Goal: Information Seeking & Learning: Find specific fact

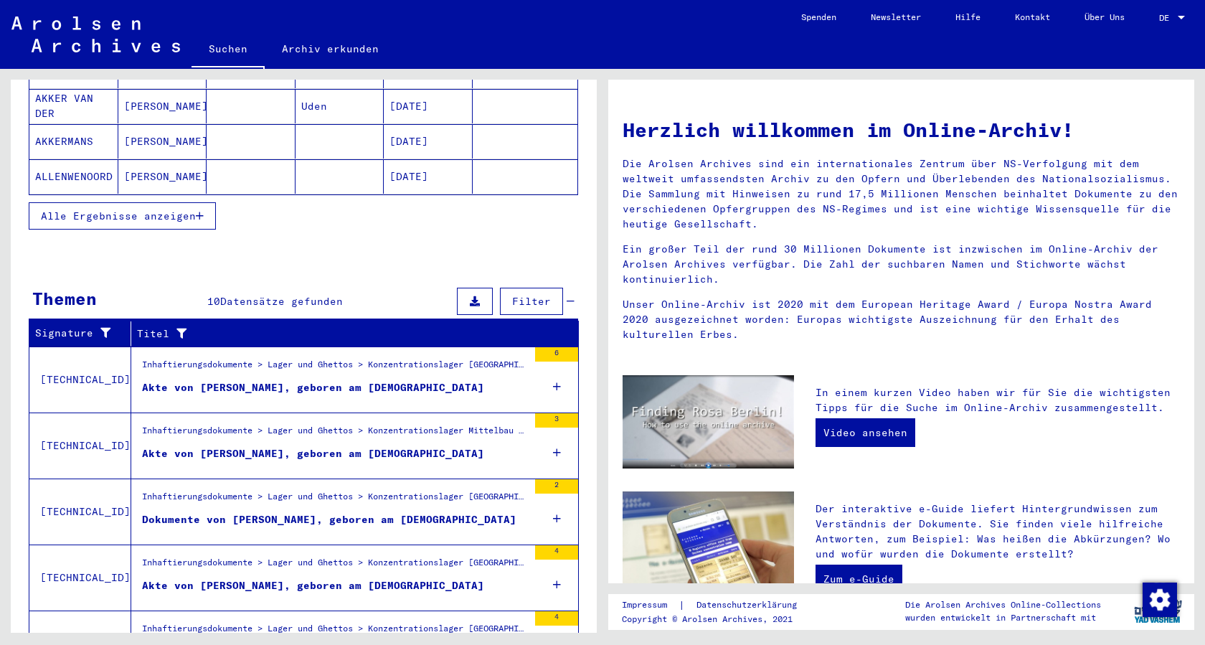
scroll to position [359, 0]
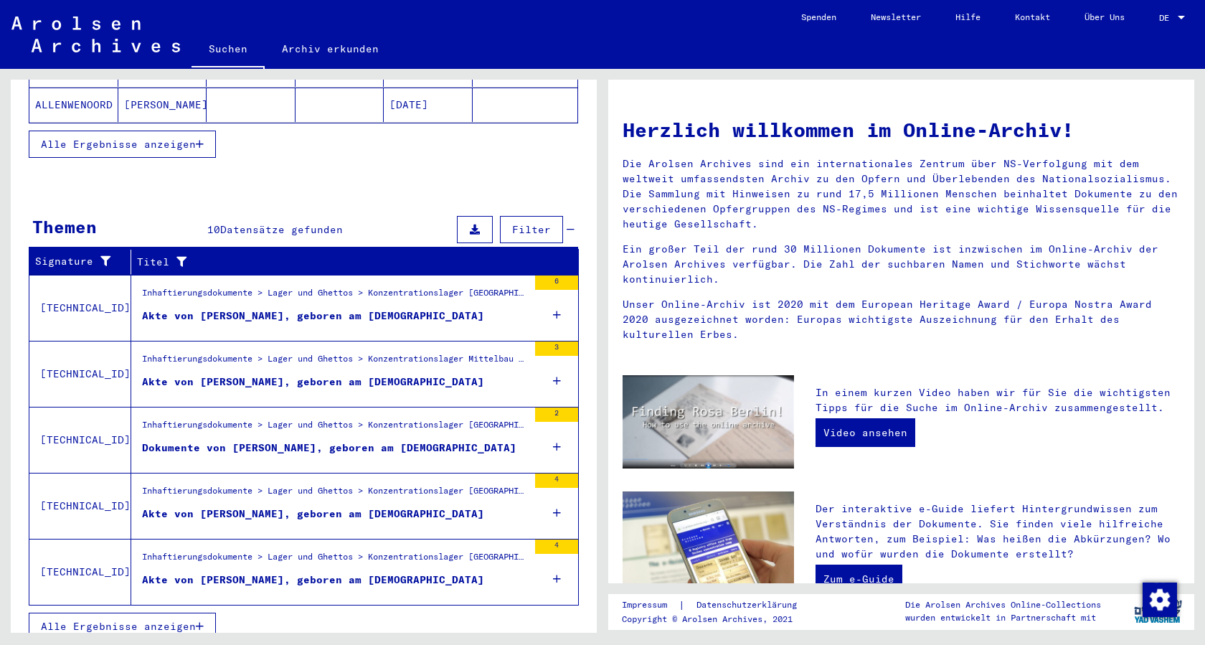
click at [311, 440] on div "Dokumente von [PERSON_NAME], geboren am [DEMOGRAPHIC_DATA]" at bounding box center [329, 447] width 374 height 15
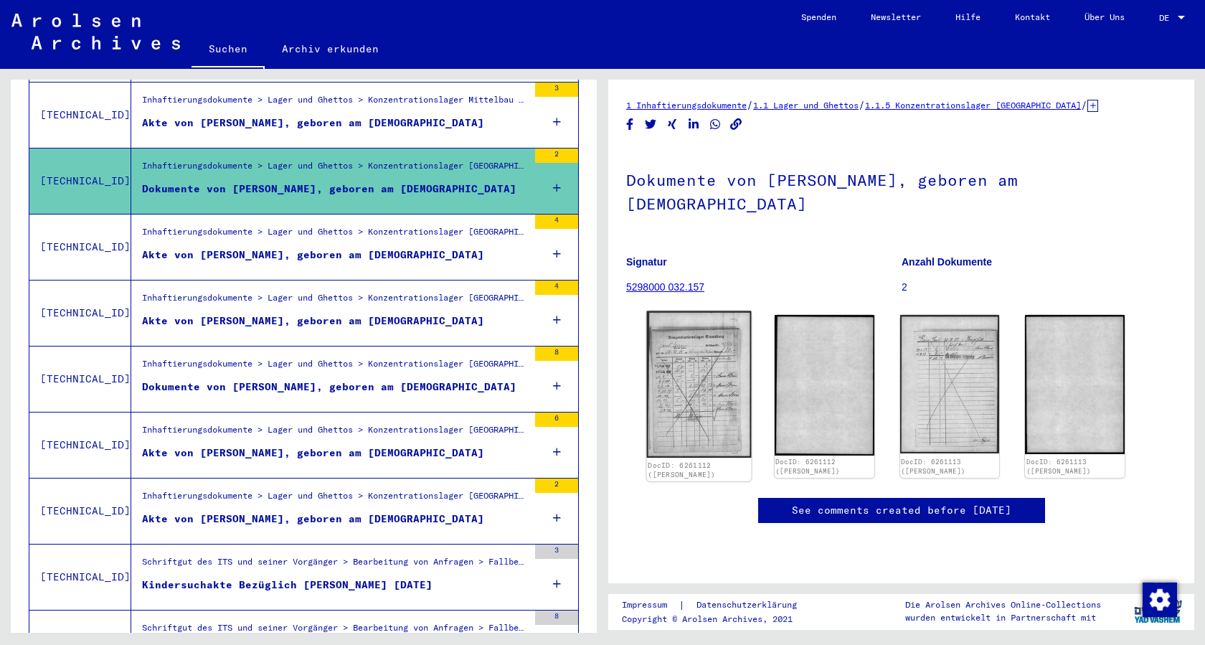
click at [712, 342] on img at bounding box center [699, 384] width 105 height 147
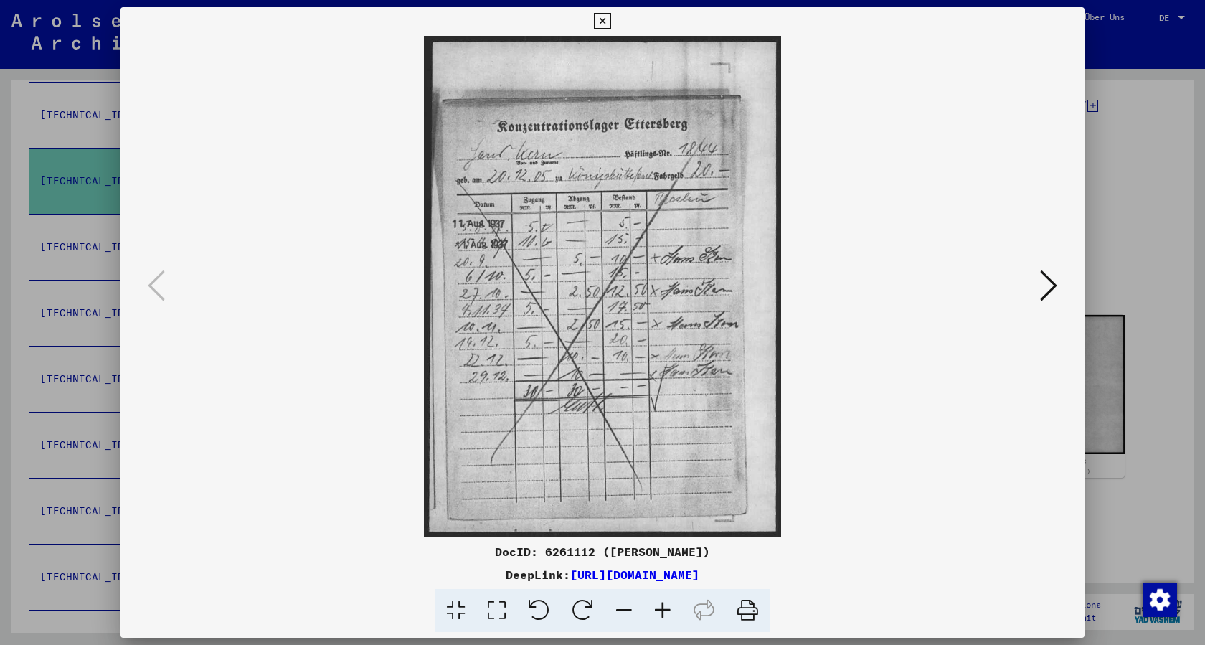
click at [605, 19] on icon at bounding box center [602, 21] width 16 height 17
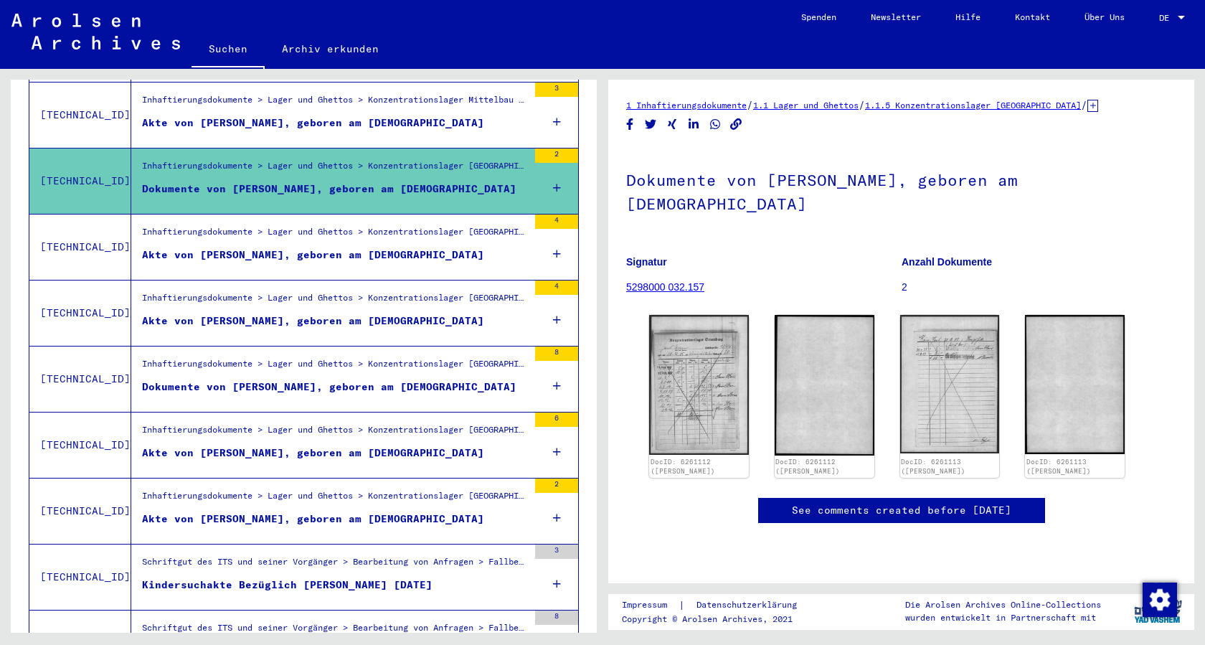
click at [295, 247] on div "Akte von [PERSON_NAME], geboren am [DEMOGRAPHIC_DATA]" at bounding box center [313, 254] width 342 height 15
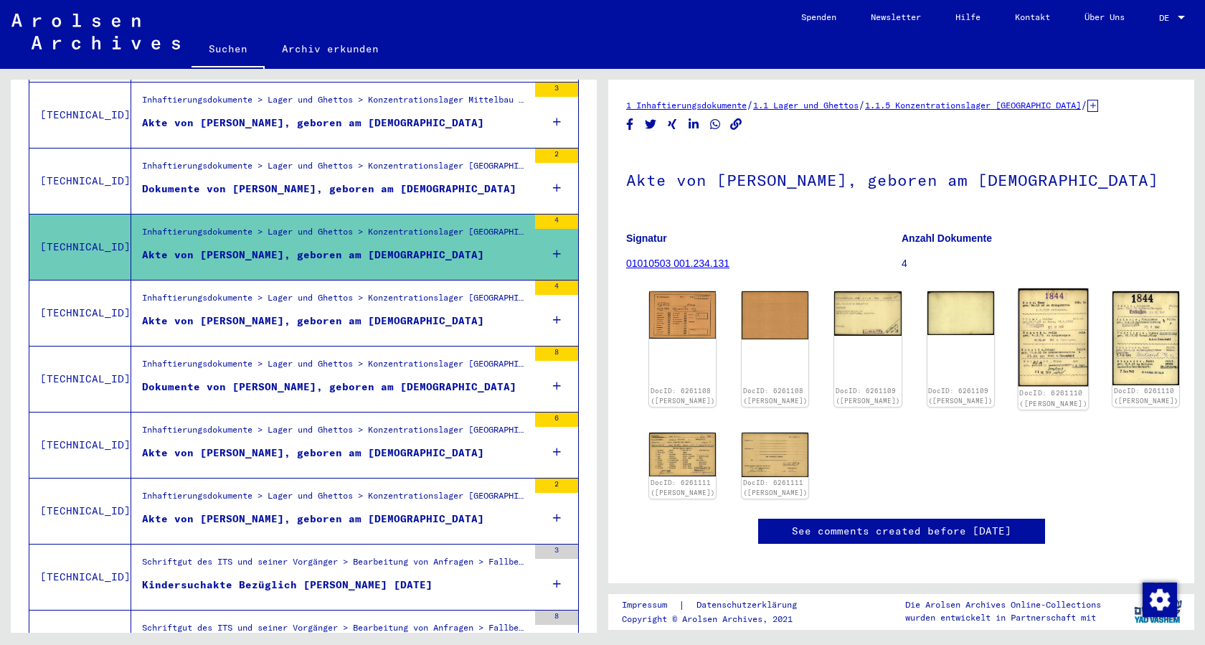
click at [1035, 327] on img at bounding box center [1053, 337] width 70 height 98
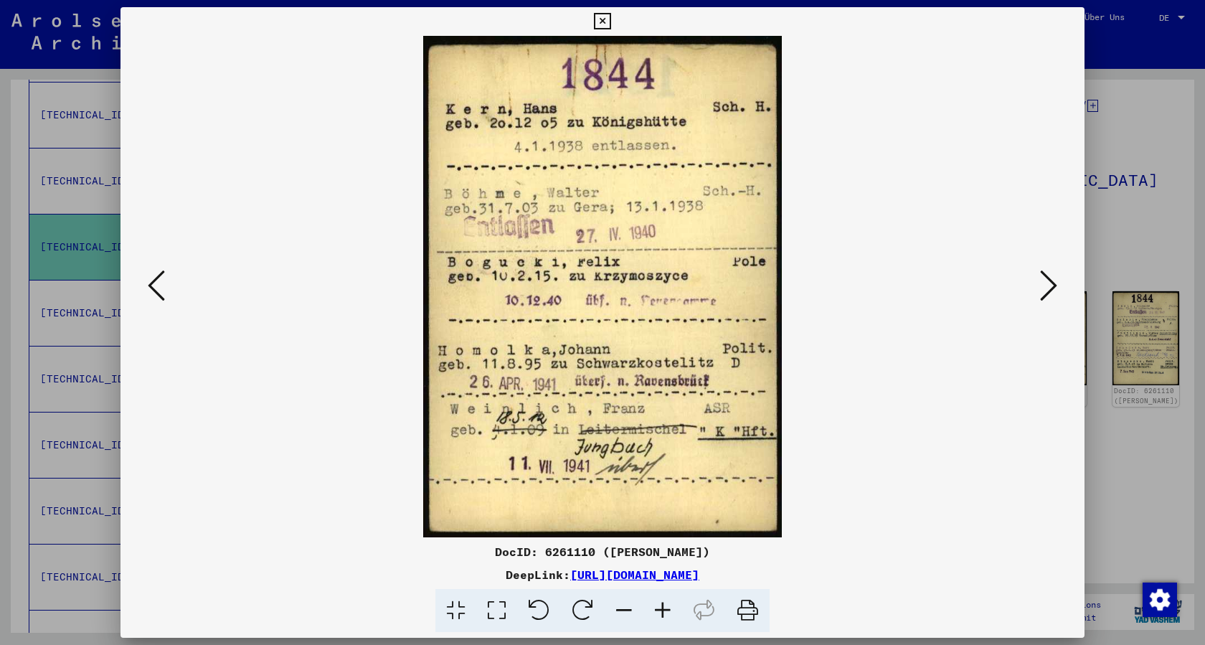
click at [597, 17] on icon at bounding box center [602, 21] width 16 height 17
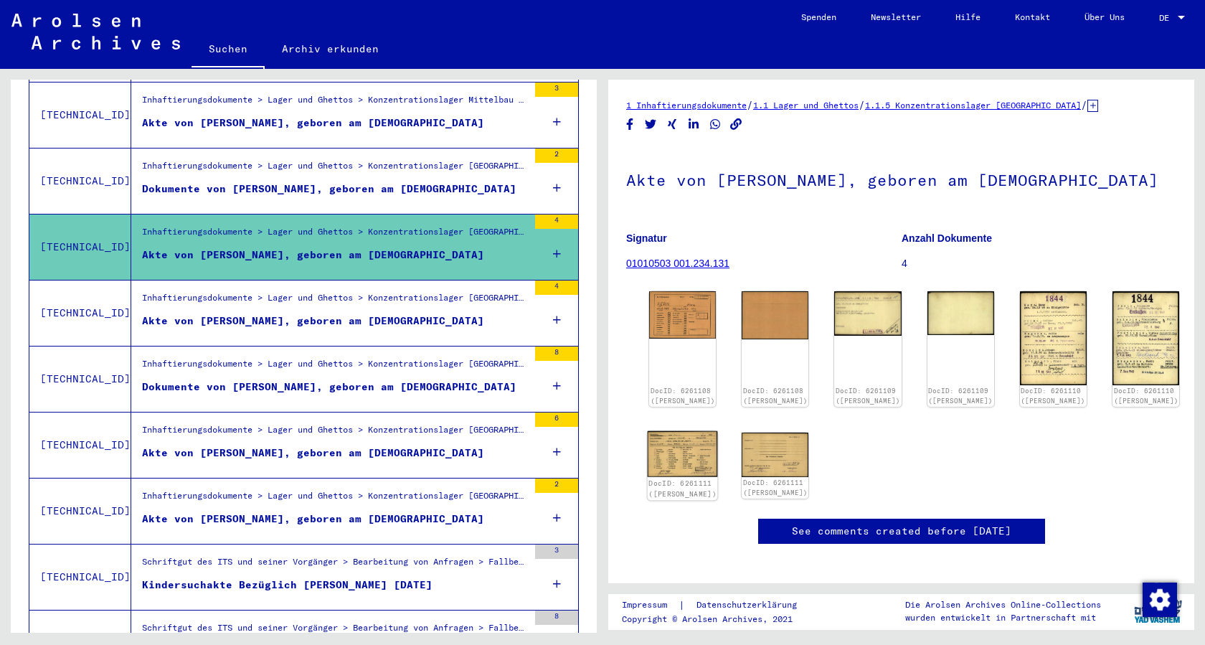
click at [681, 447] on img at bounding box center [683, 454] width 70 height 46
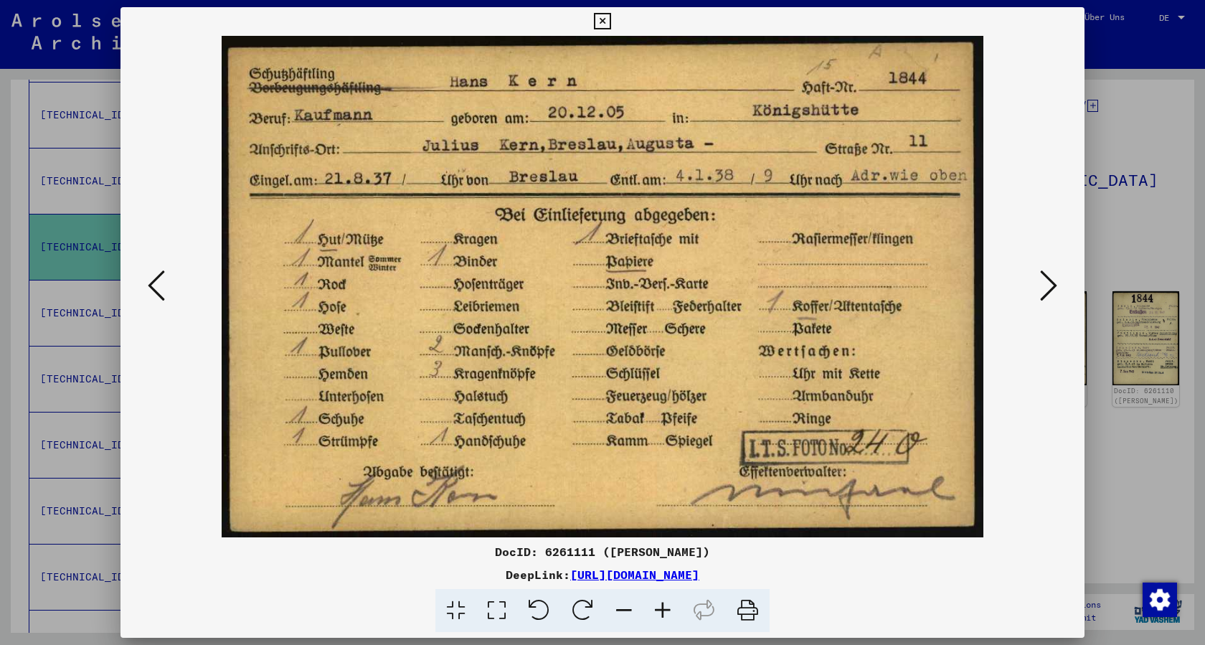
click at [606, 18] on icon at bounding box center [602, 21] width 16 height 17
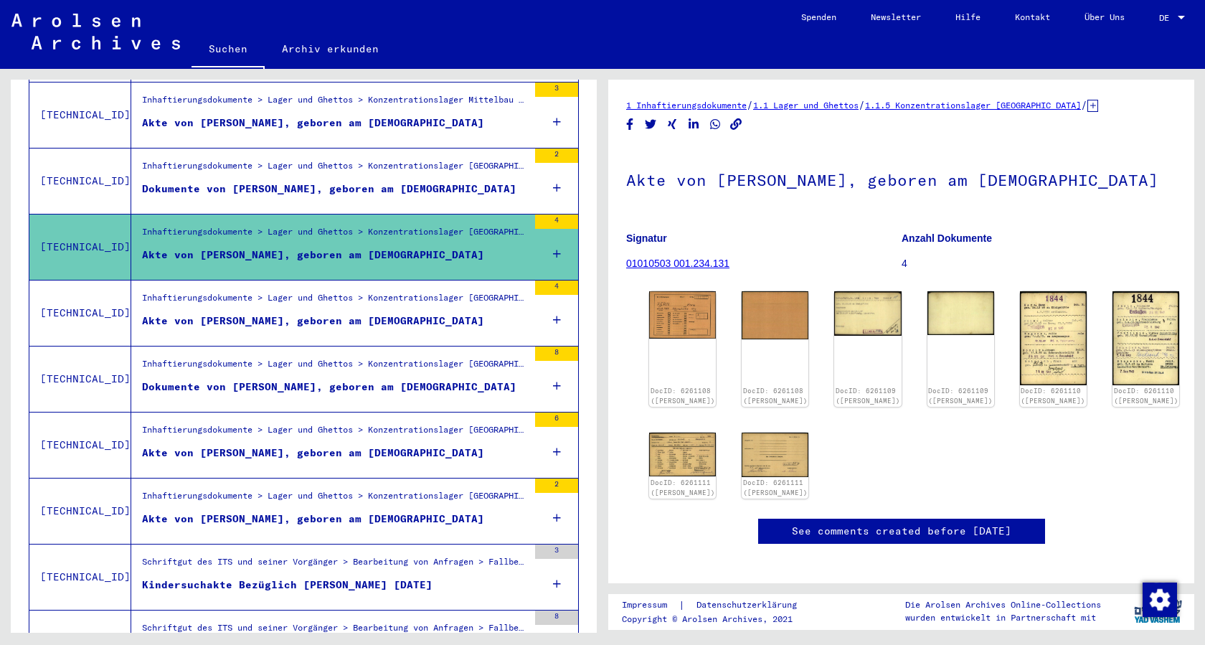
click at [273, 445] on div "Akte von [PERSON_NAME], geboren am [DEMOGRAPHIC_DATA]" at bounding box center [313, 452] width 342 height 15
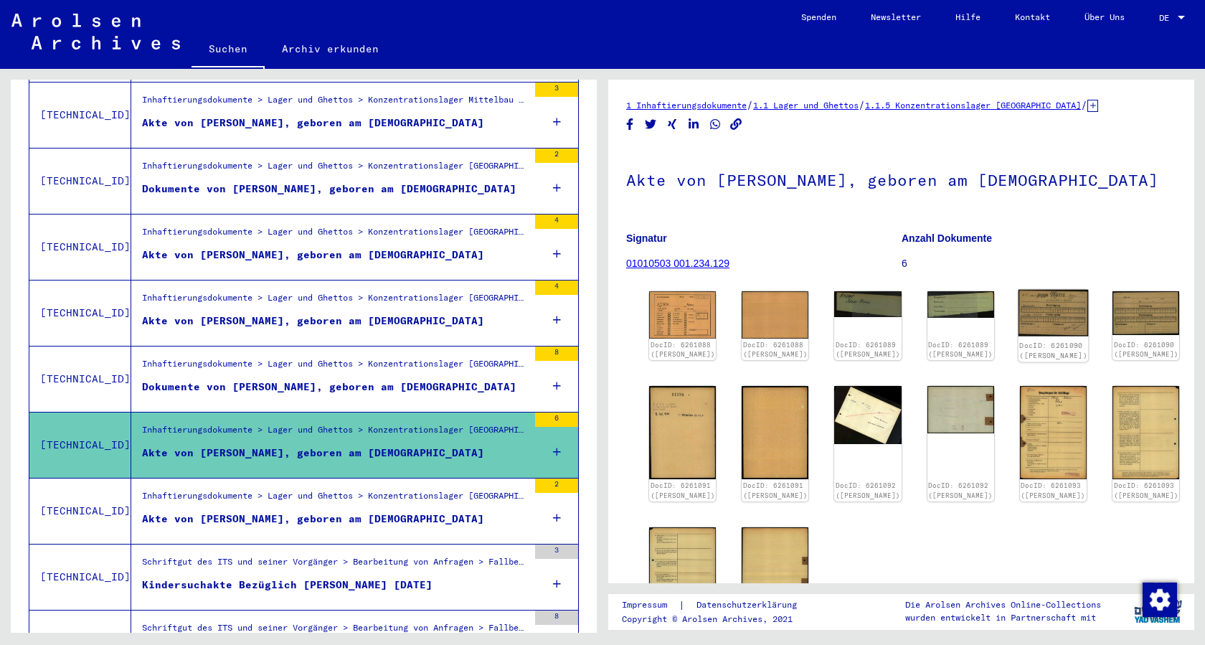
click at [1026, 296] on img at bounding box center [1053, 313] width 70 height 47
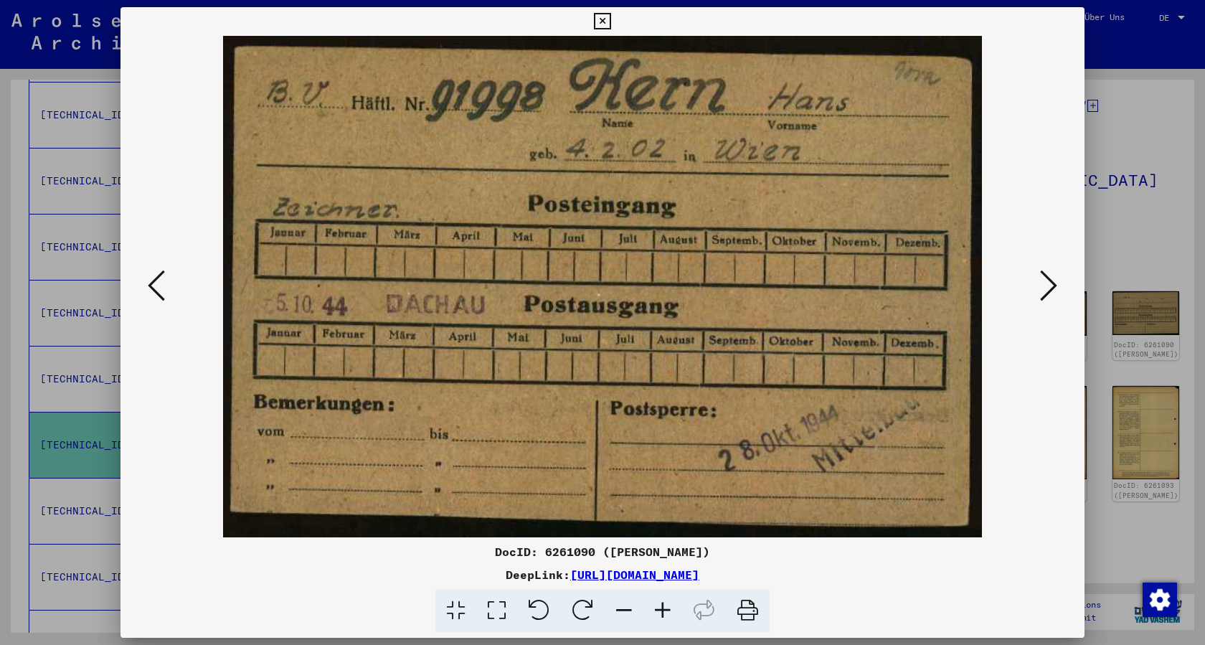
click at [605, 22] on icon at bounding box center [602, 21] width 16 height 17
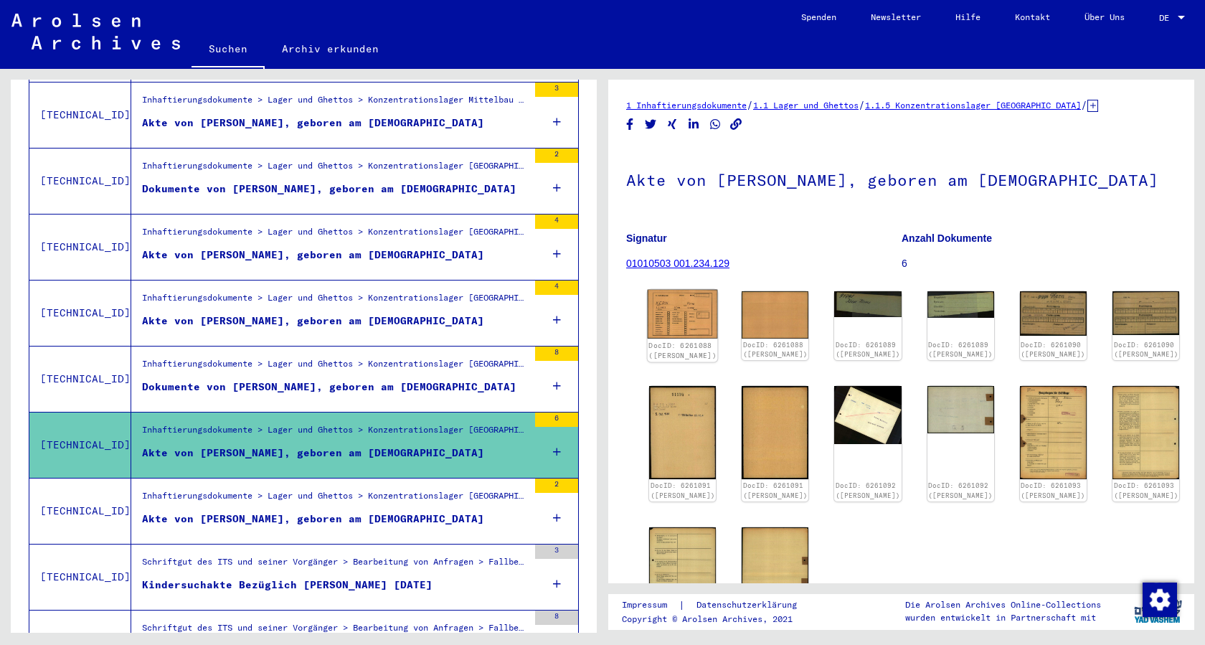
click at [679, 326] on img at bounding box center [683, 314] width 70 height 49
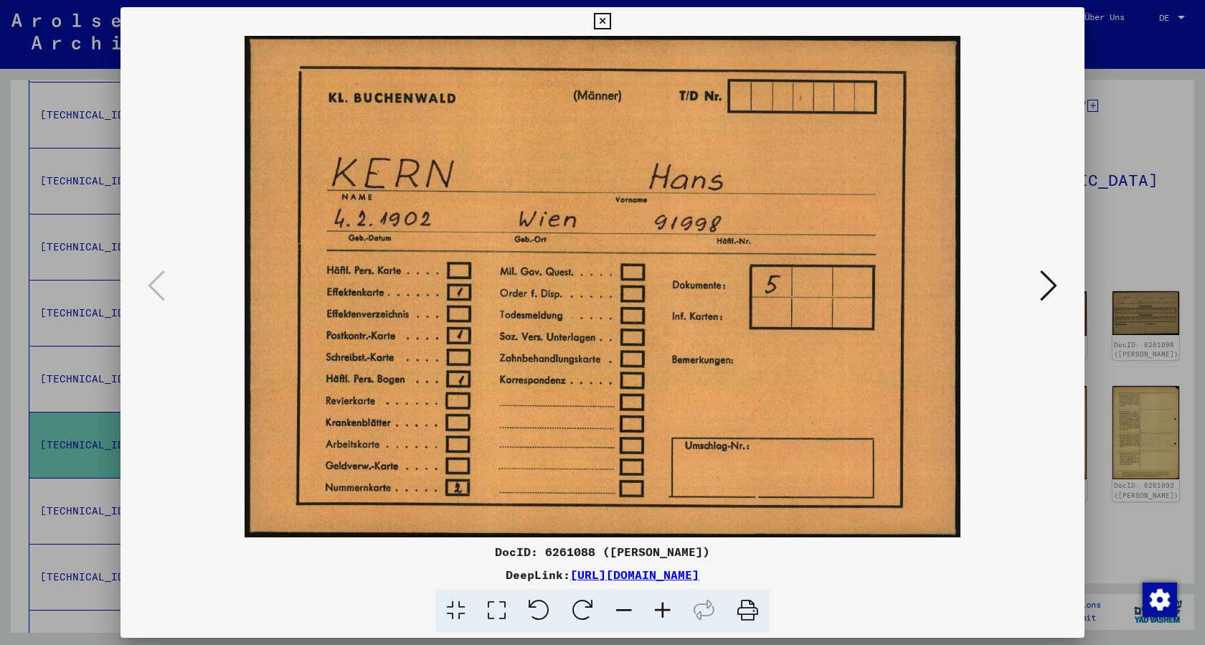
click at [605, 24] on icon at bounding box center [602, 21] width 16 height 17
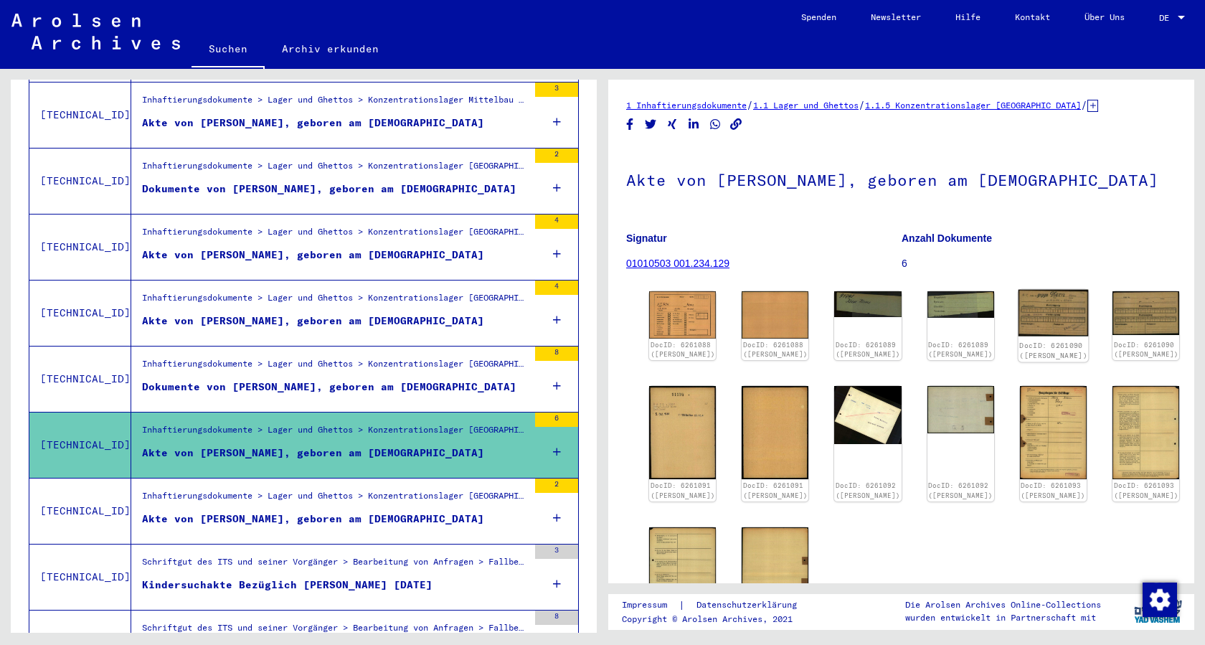
click at [1037, 312] on img at bounding box center [1053, 313] width 70 height 47
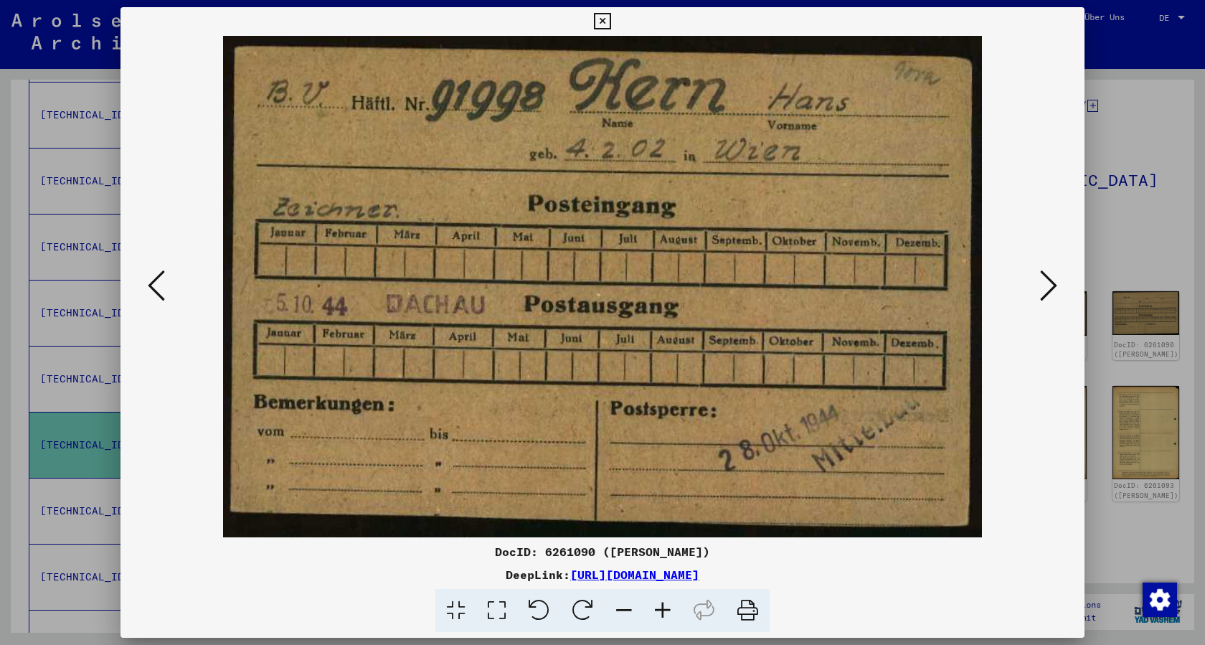
click at [1043, 285] on icon at bounding box center [1048, 285] width 17 height 34
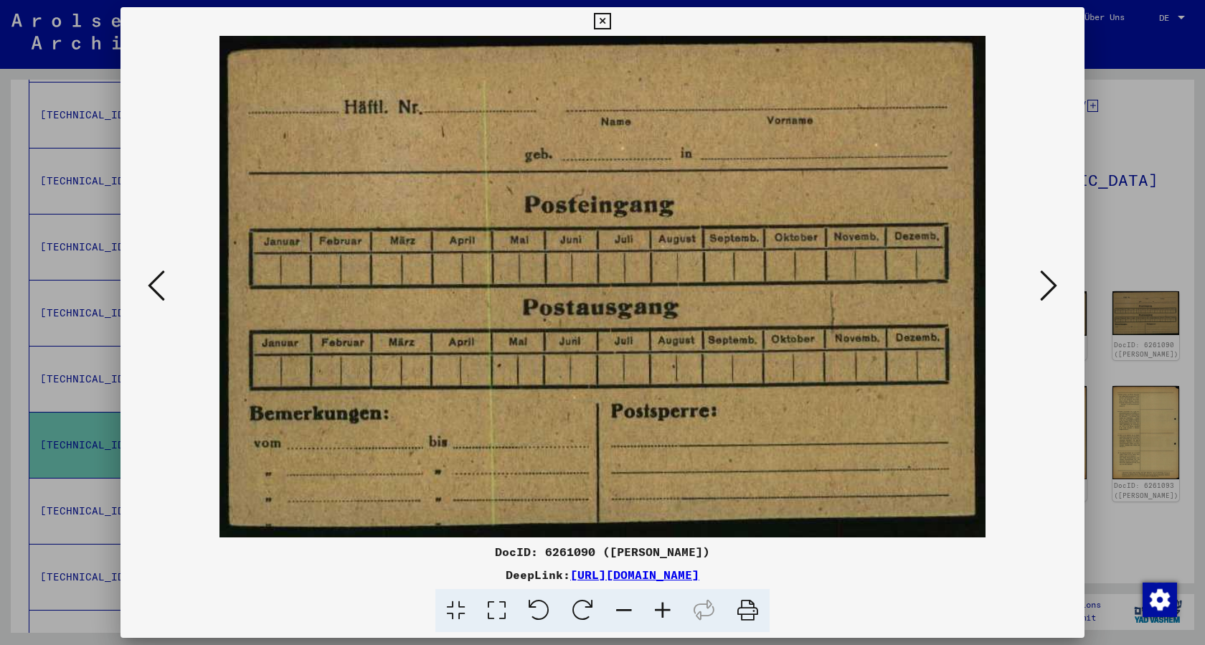
click at [1043, 285] on icon at bounding box center [1048, 285] width 17 height 34
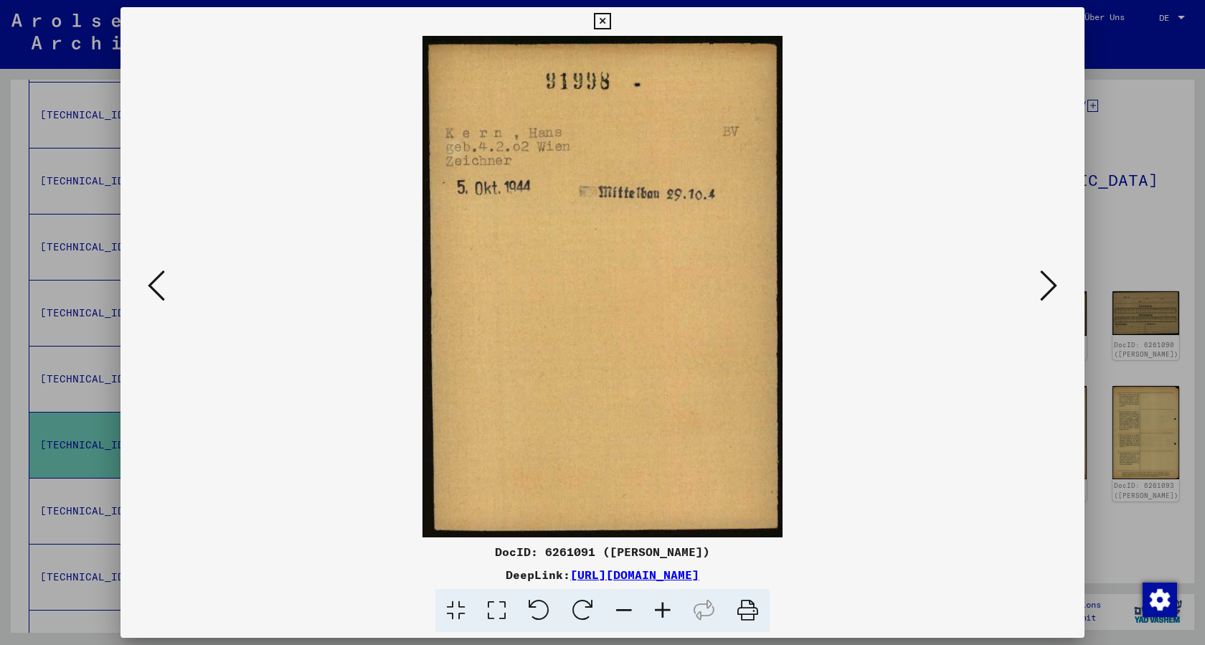
click at [1043, 285] on icon at bounding box center [1048, 285] width 17 height 34
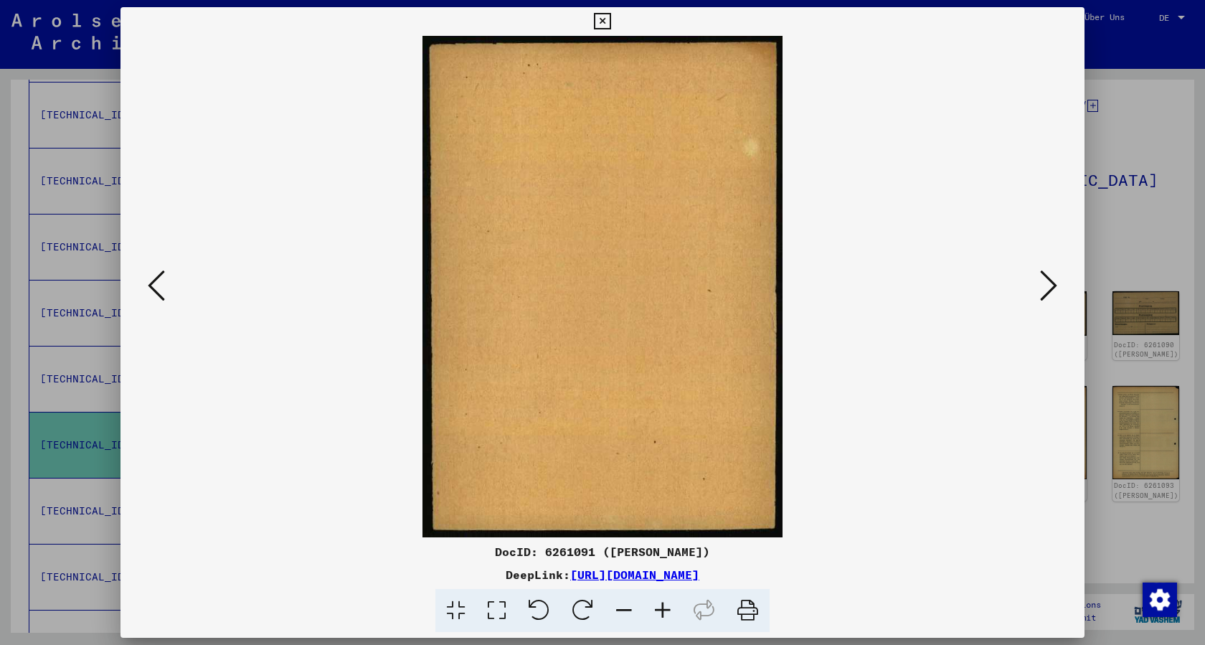
click at [1043, 285] on icon at bounding box center [1048, 285] width 17 height 34
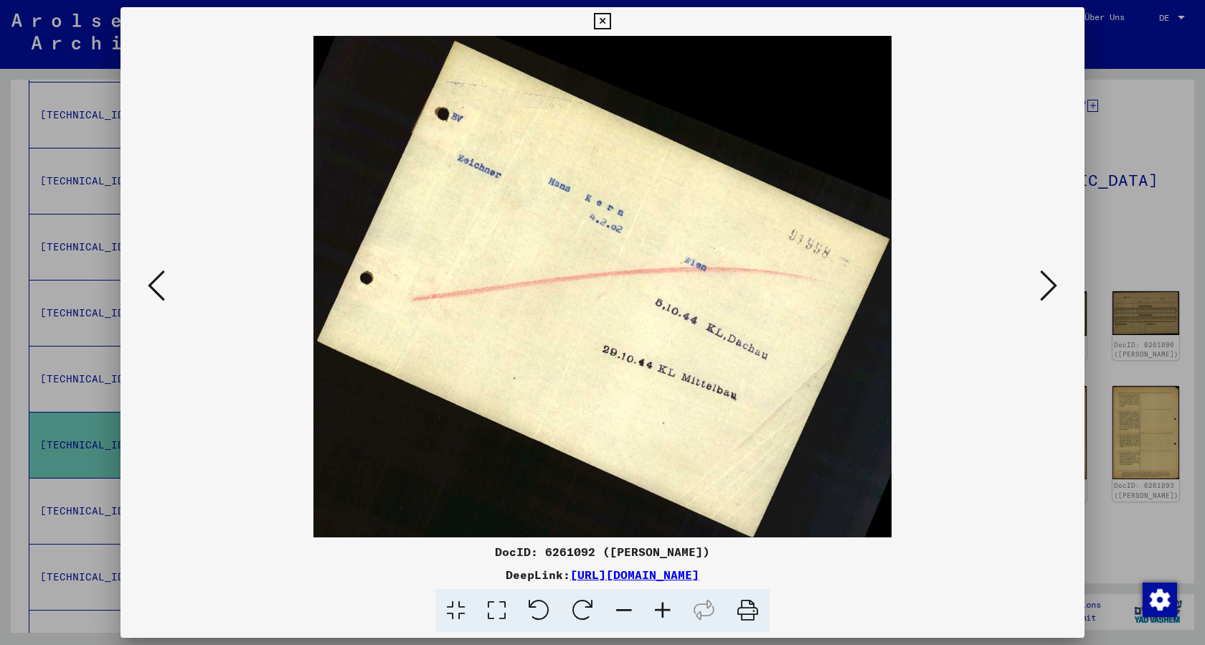
click at [1043, 285] on icon at bounding box center [1048, 285] width 17 height 34
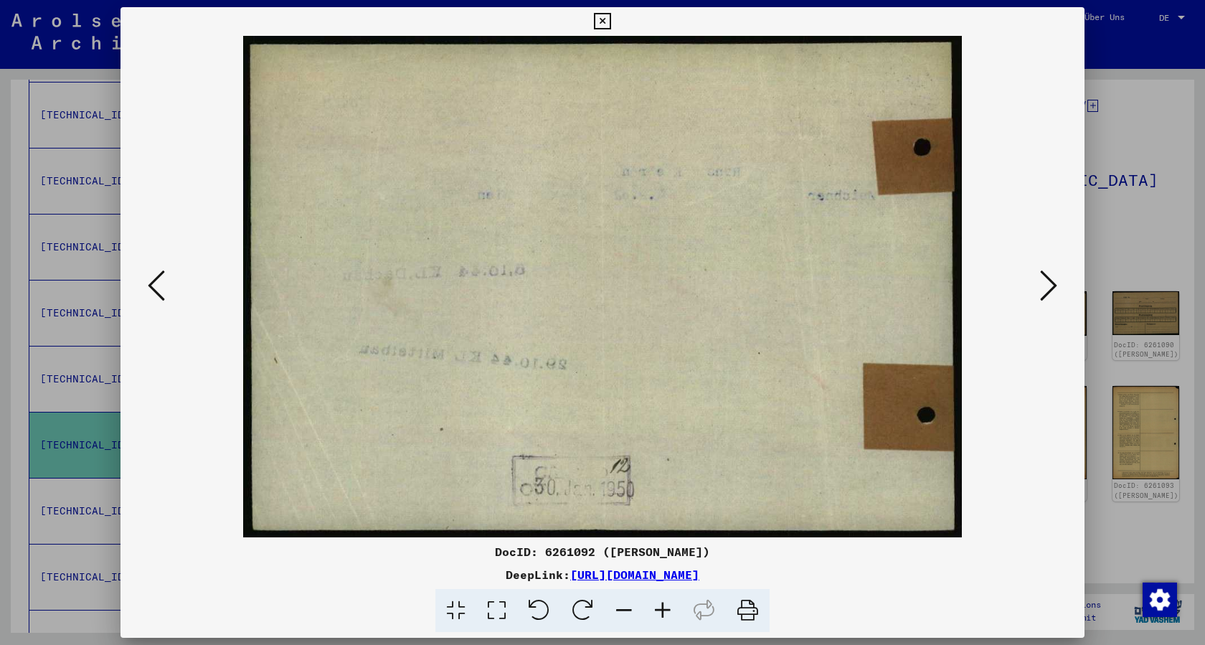
click at [1043, 285] on icon at bounding box center [1048, 285] width 17 height 34
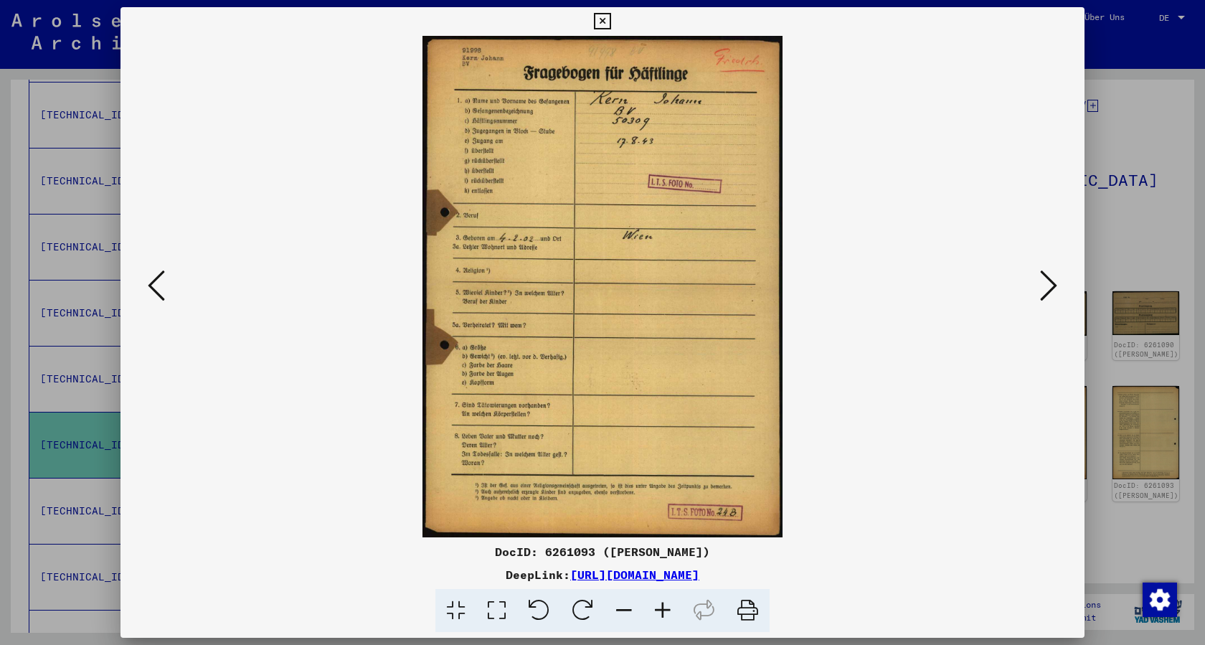
click at [1043, 285] on icon at bounding box center [1048, 285] width 17 height 34
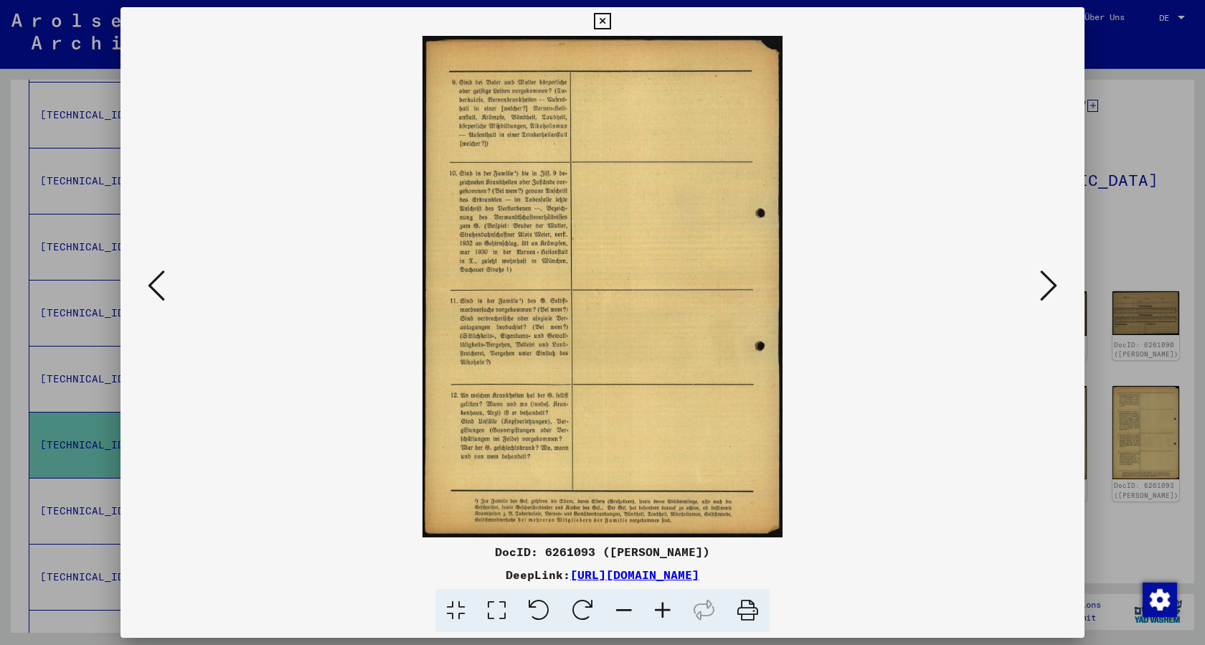
click at [1043, 285] on icon at bounding box center [1048, 285] width 17 height 34
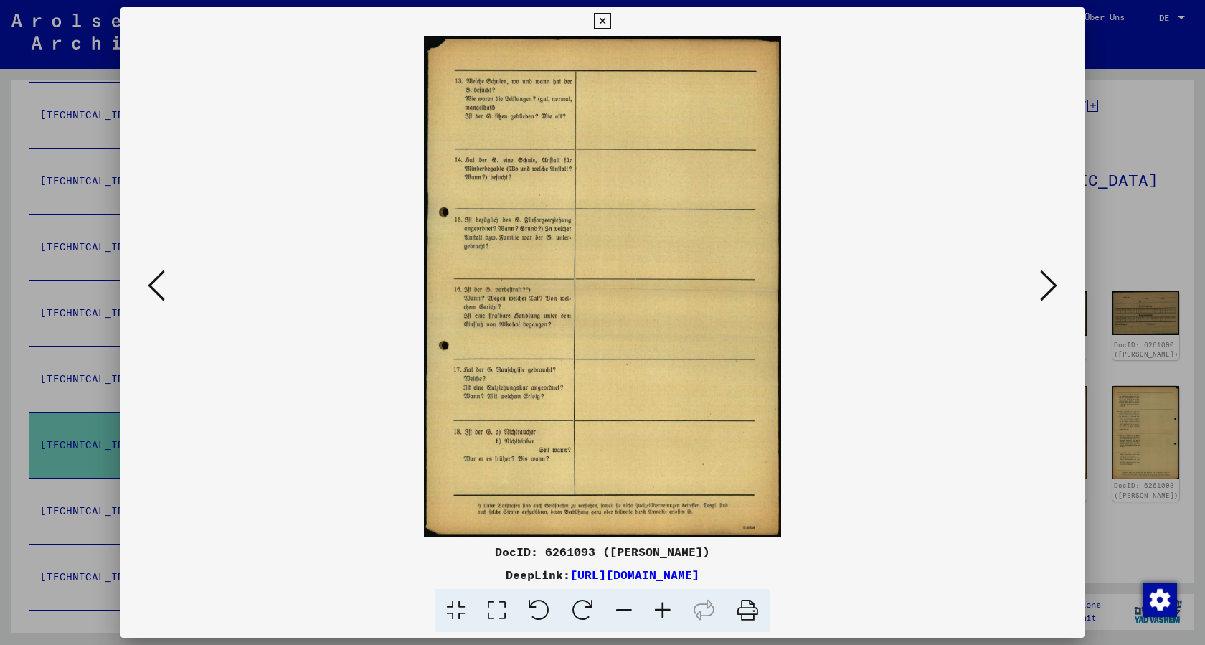
click at [1043, 285] on icon at bounding box center [1048, 285] width 17 height 34
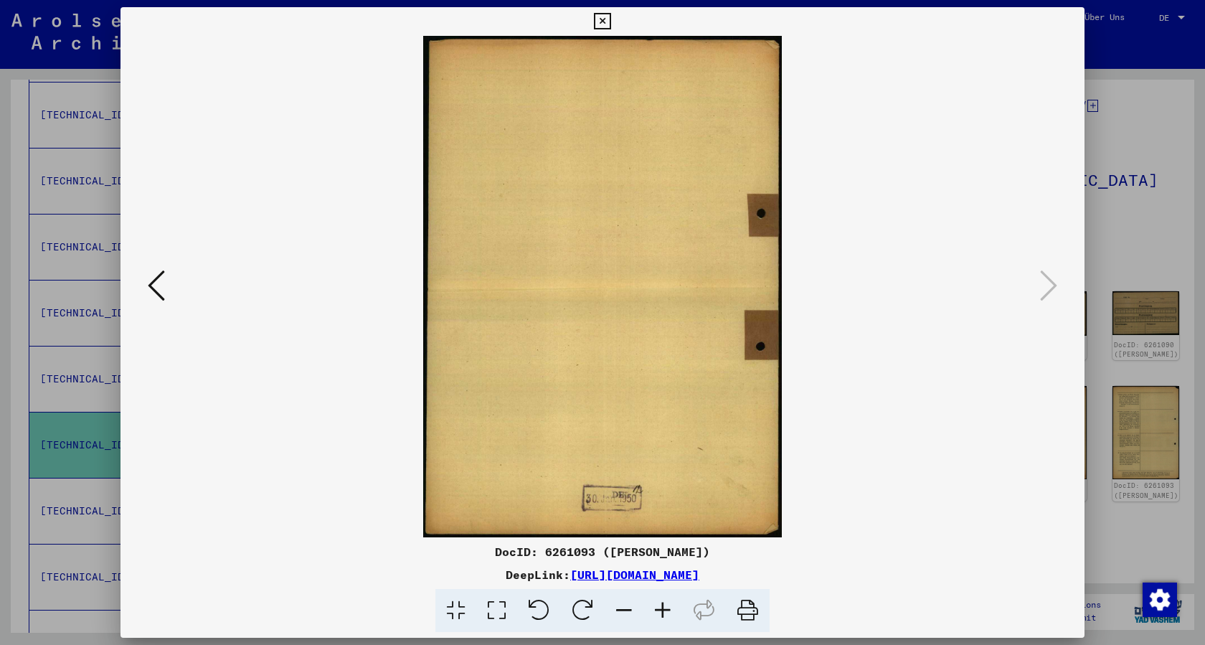
click at [604, 22] on icon at bounding box center [602, 21] width 16 height 17
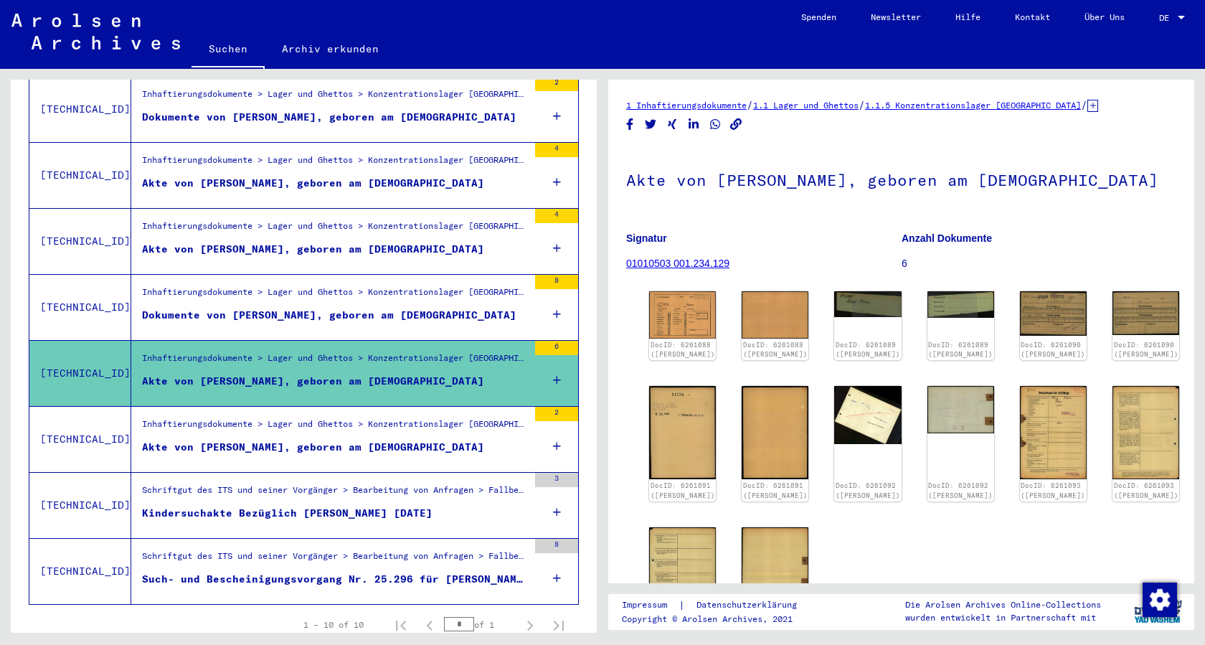
scroll to position [470, 0]
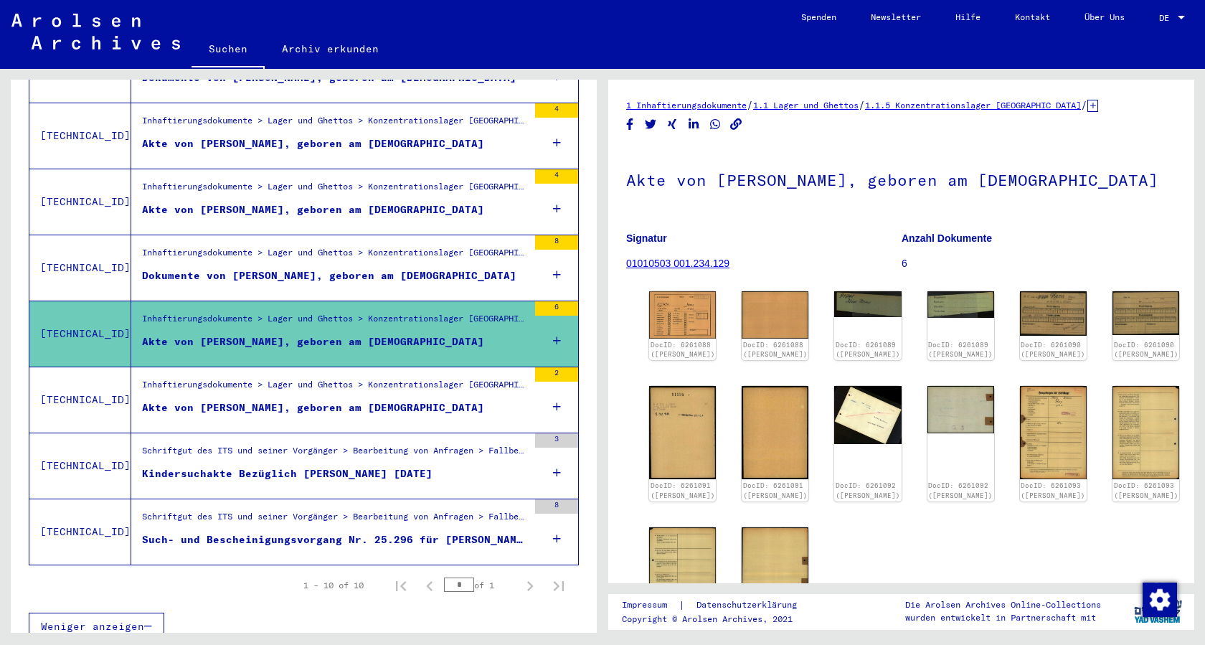
click at [304, 532] on div "Such- und Bescheinigungsvorgang Nr. 25.296 für [PERSON_NAME] geboren [DEMOGRAPH…" at bounding box center [335, 539] width 386 height 15
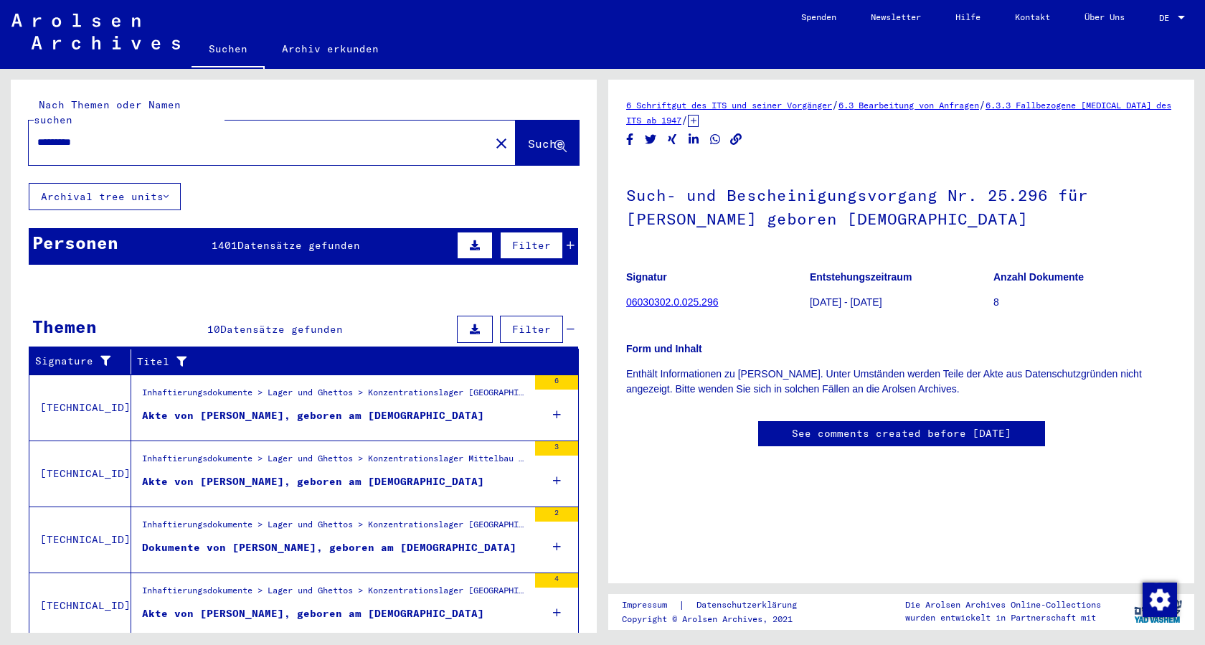
drag, startPoint x: 68, startPoint y: 121, endPoint x: 141, endPoint y: 126, distance: 73.3
click at [141, 135] on input "*********" at bounding box center [259, 142] width 444 height 15
type input "**********"
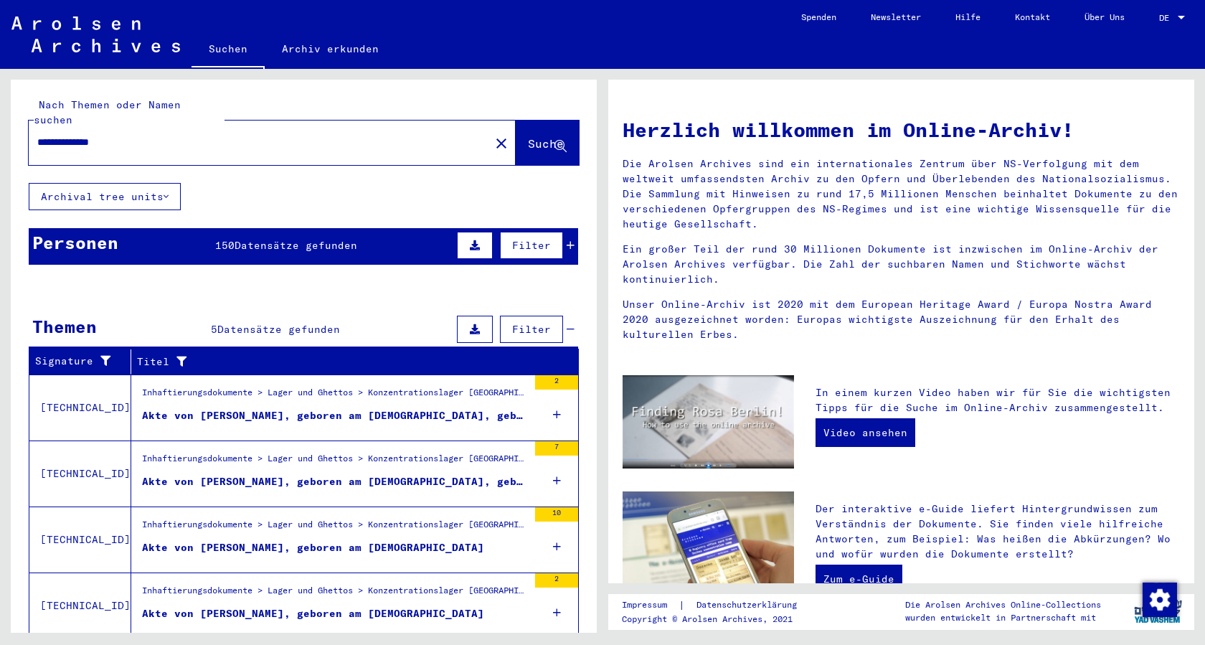
click at [250, 408] on div "Akte von [PERSON_NAME], geboren am [DEMOGRAPHIC_DATA], geboren in [GEOGRAPHIC_D…" at bounding box center [335, 415] width 386 height 15
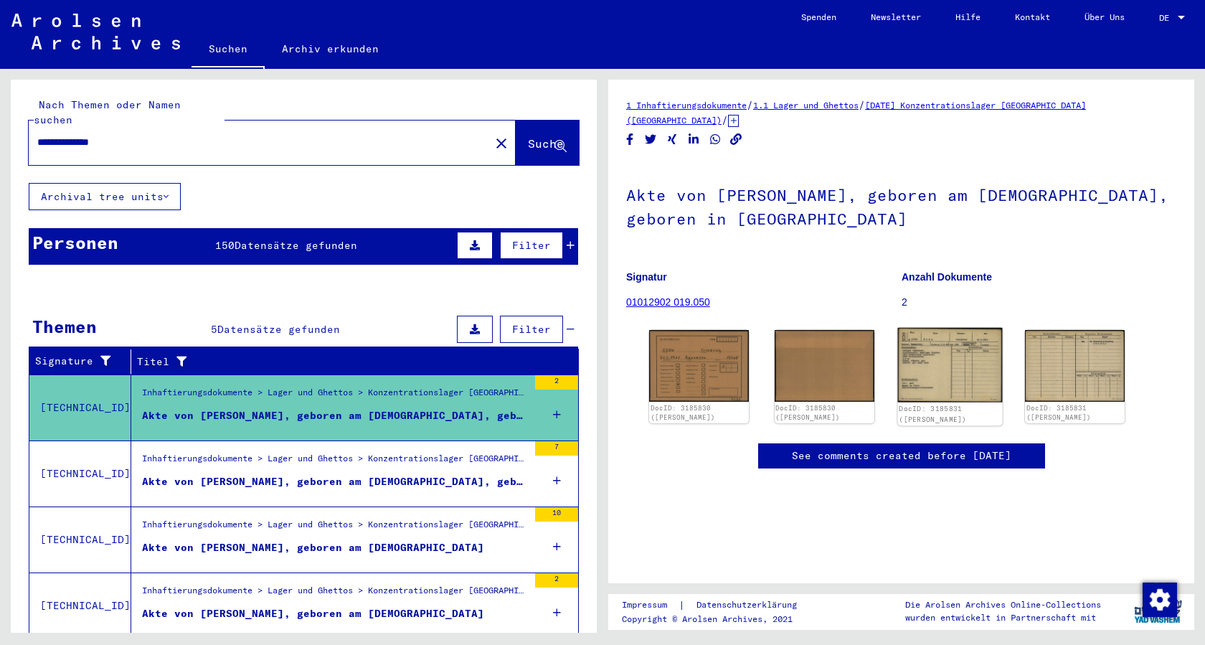
click at [952, 369] on img at bounding box center [949, 365] width 105 height 75
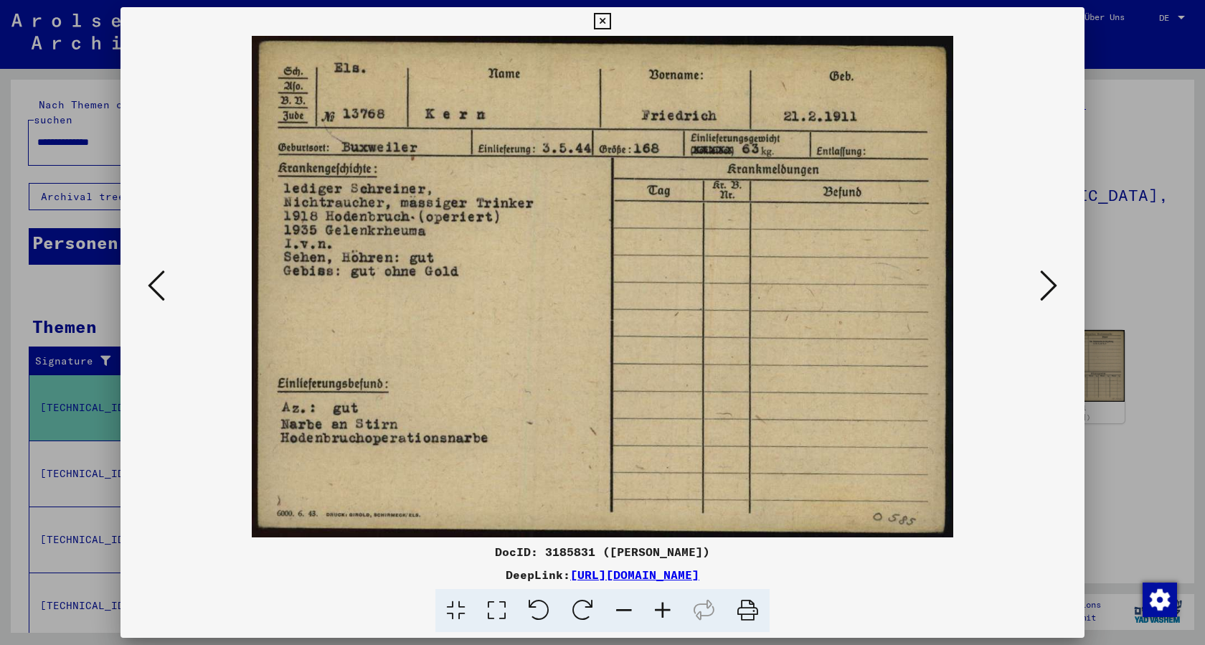
click at [162, 281] on icon at bounding box center [156, 285] width 17 height 34
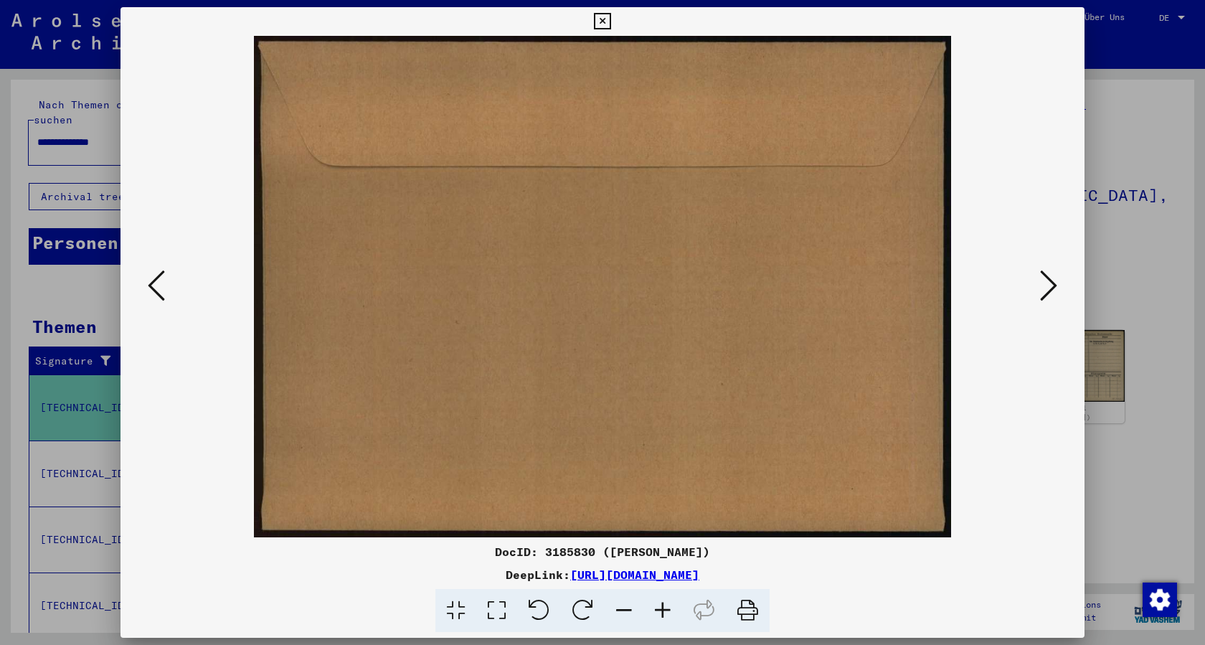
click at [162, 281] on icon at bounding box center [156, 285] width 17 height 34
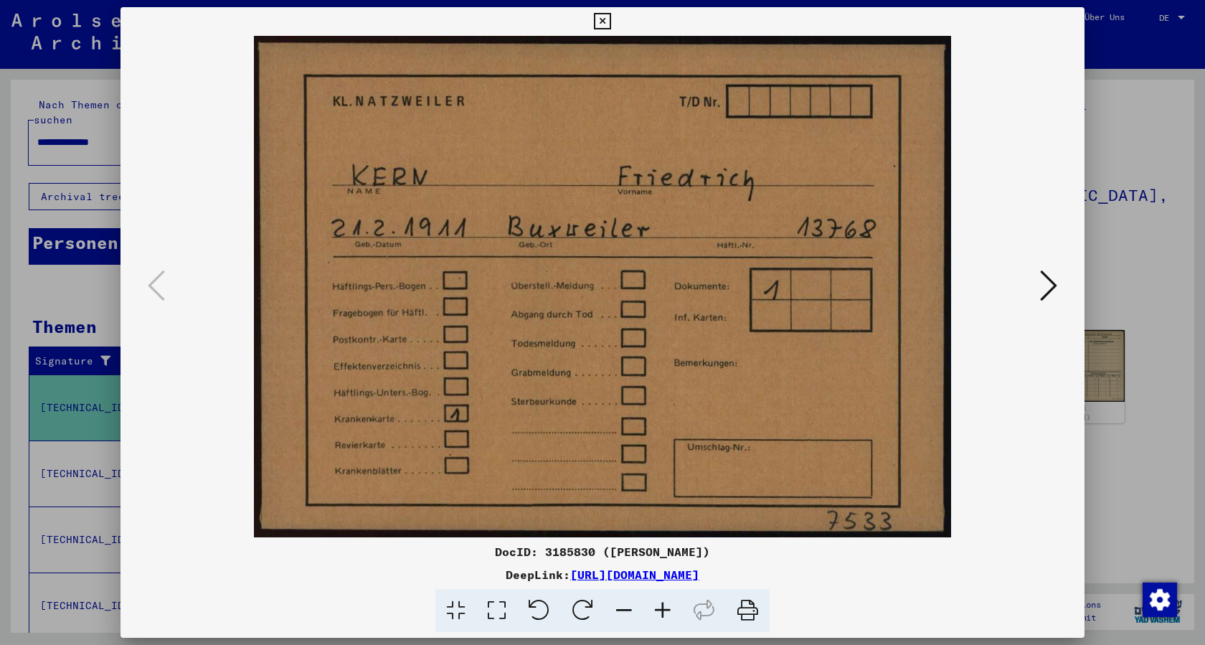
click at [1042, 289] on icon at bounding box center [1048, 285] width 17 height 34
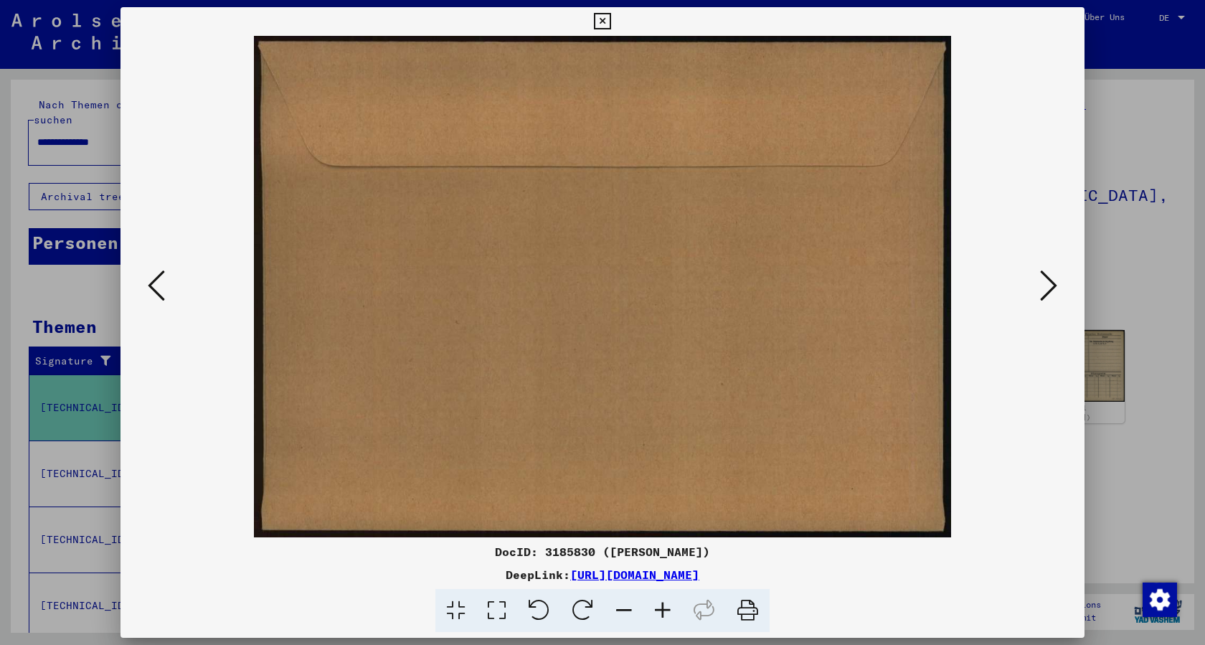
click at [1042, 289] on icon at bounding box center [1048, 285] width 17 height 34
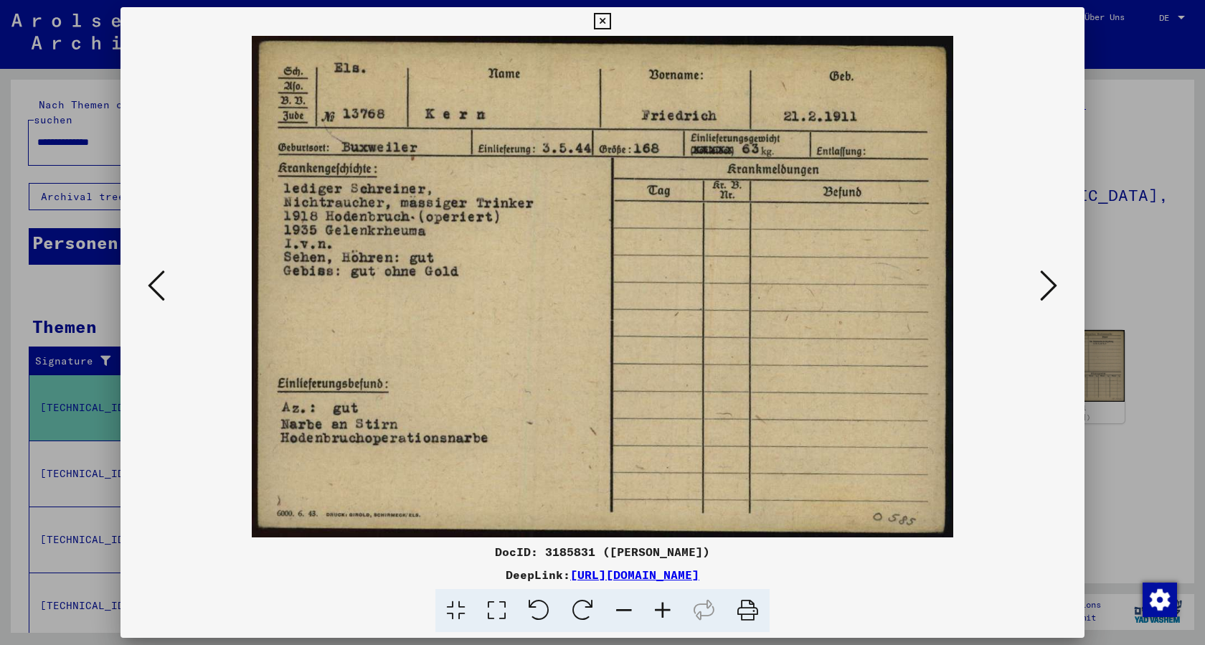
click at [1042, 289] on icon at bounding box center [1048, 285] width 17 height 34
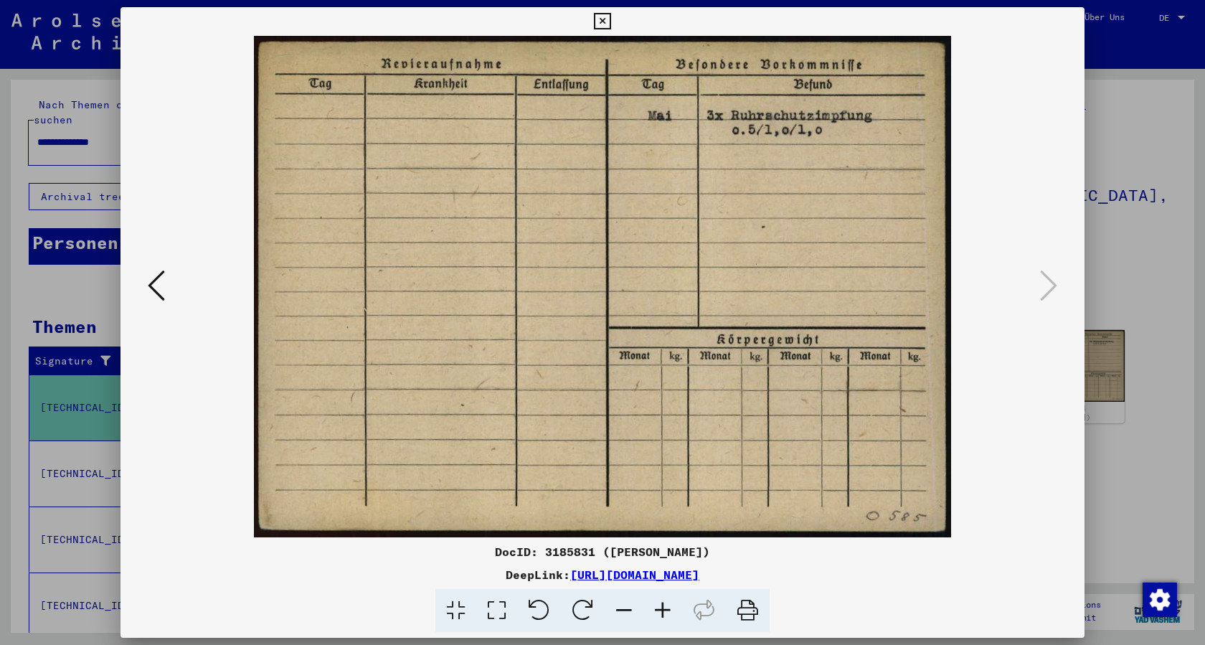
click at [610, 27] on icon at bounding box center [602, 21] width 16 height 17
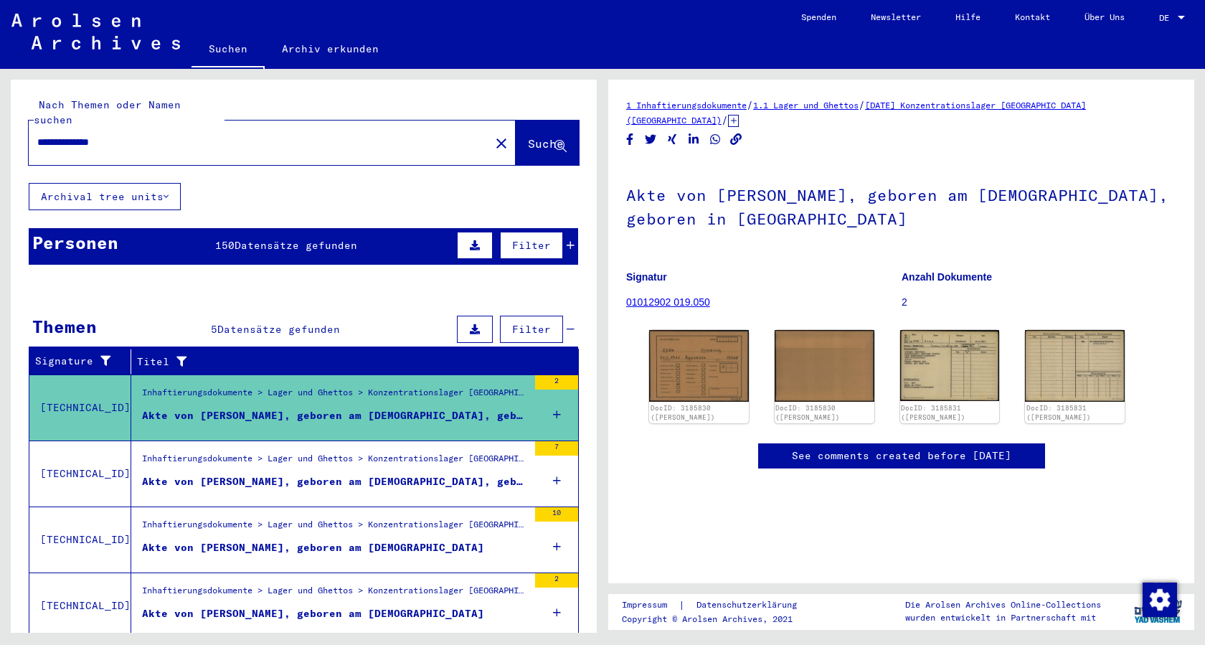
click at [265, 474] on div "Akte von [PERSON_NAME], geboren am [DEMOGRAPHIC_DATA], geboren in [GEOGRAPHIC_D…" at bounding box center [335, 481] width 386 height 15
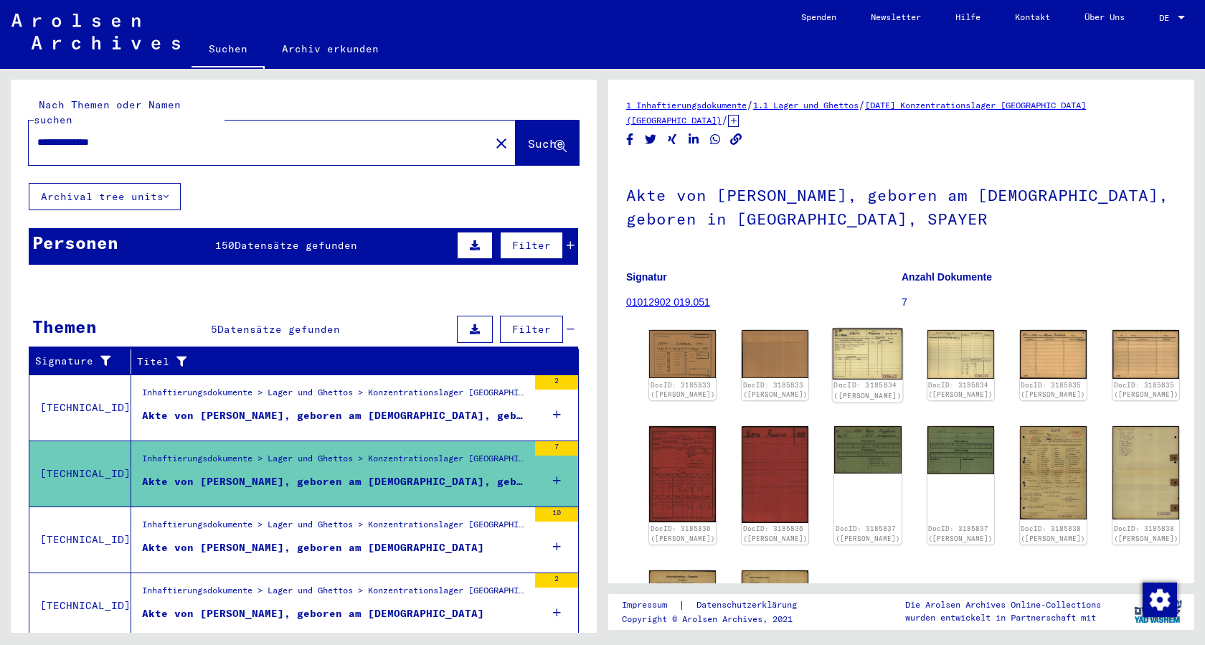
click at [863, 344] on img at bounding box center [868, 353] width 70 height 51
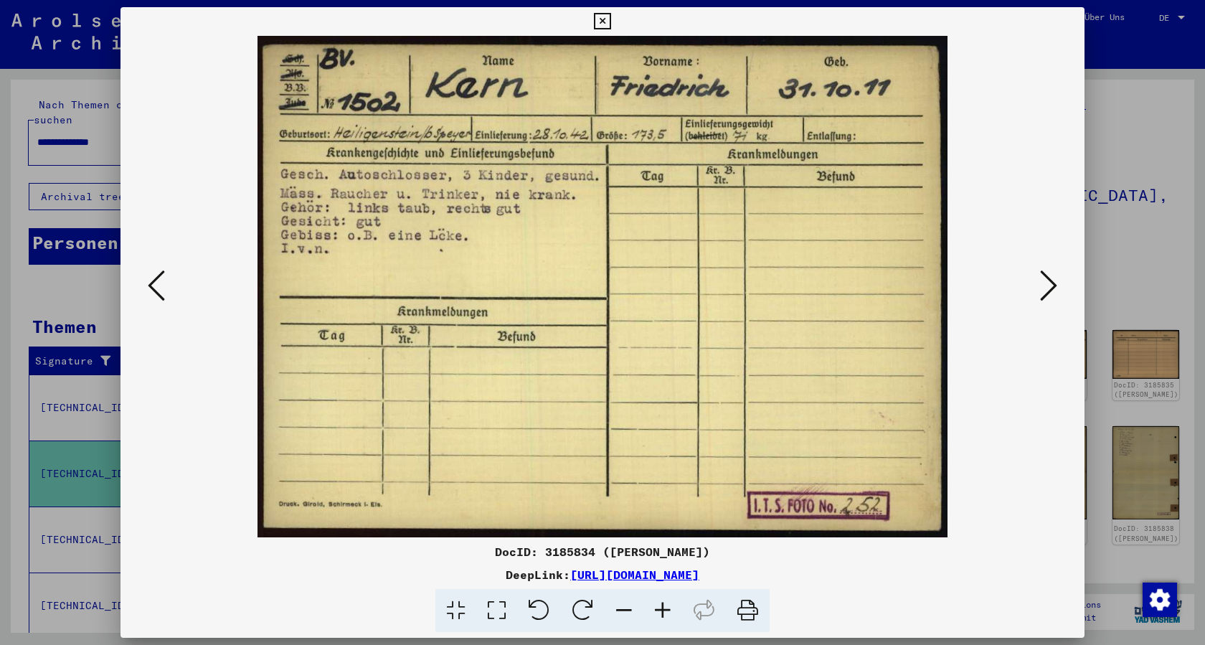
click at [1044, 287] on icon at bounding box center [1048, 285] width 17 height 34
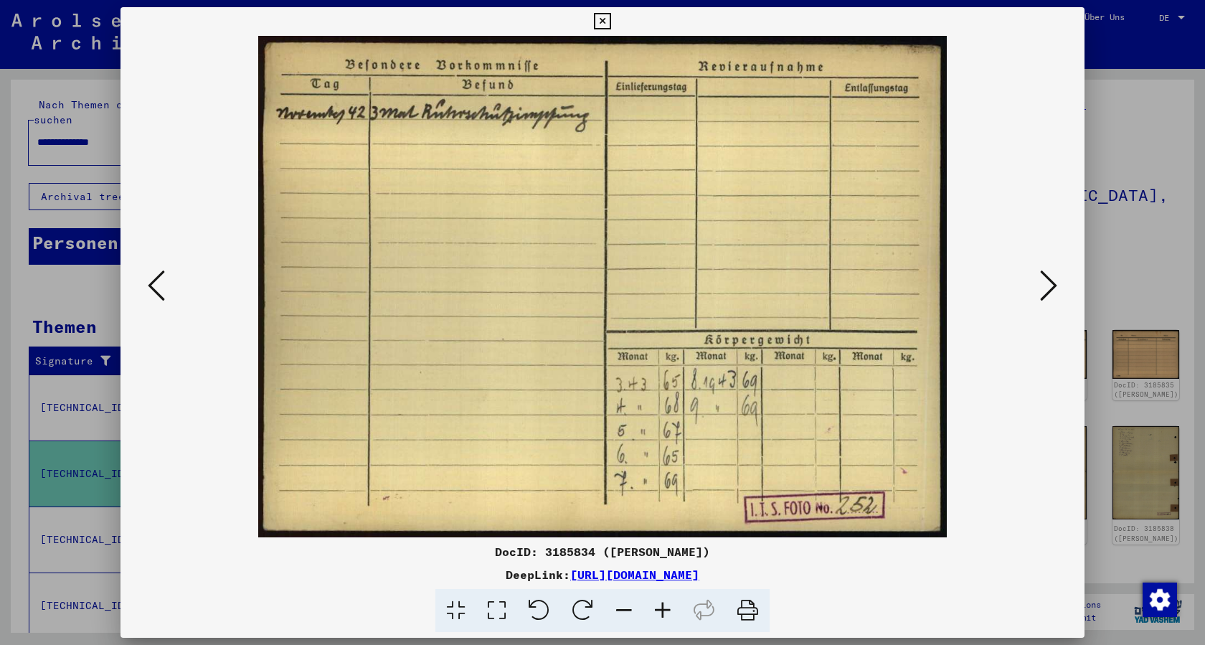
click at [1044, 287] on icon at bounding box center [1048, 285] width 17 height 34
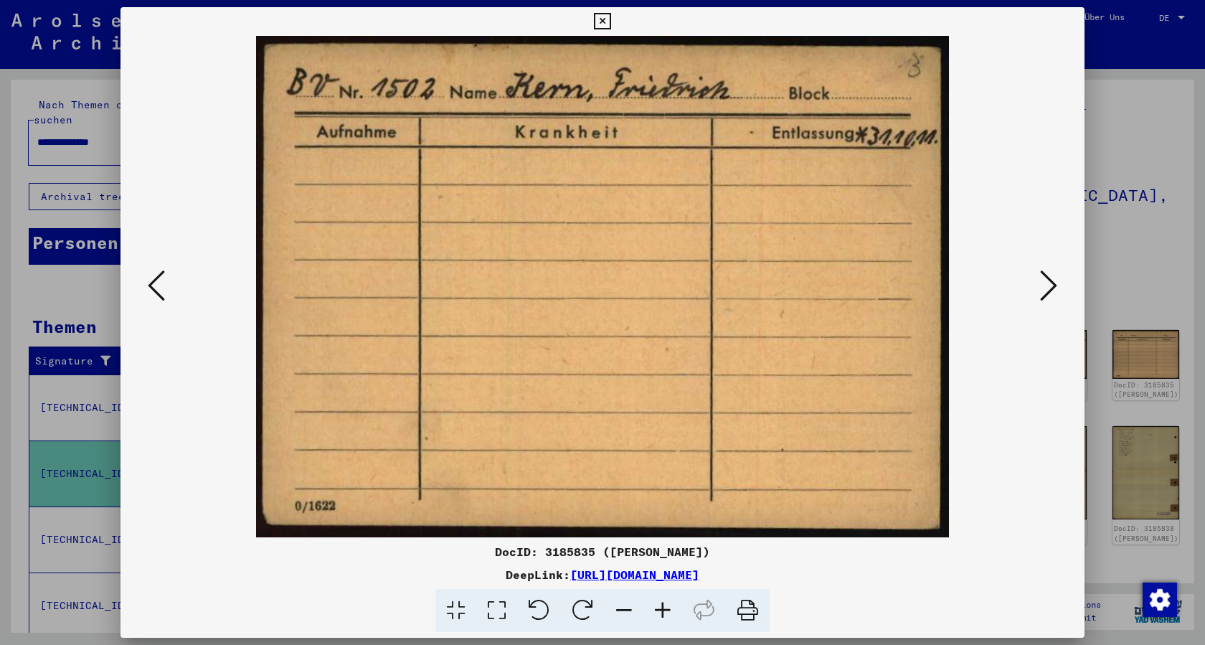
click at [1044, 287] on icon at bounding box center [1048, 285] width 17 height 34
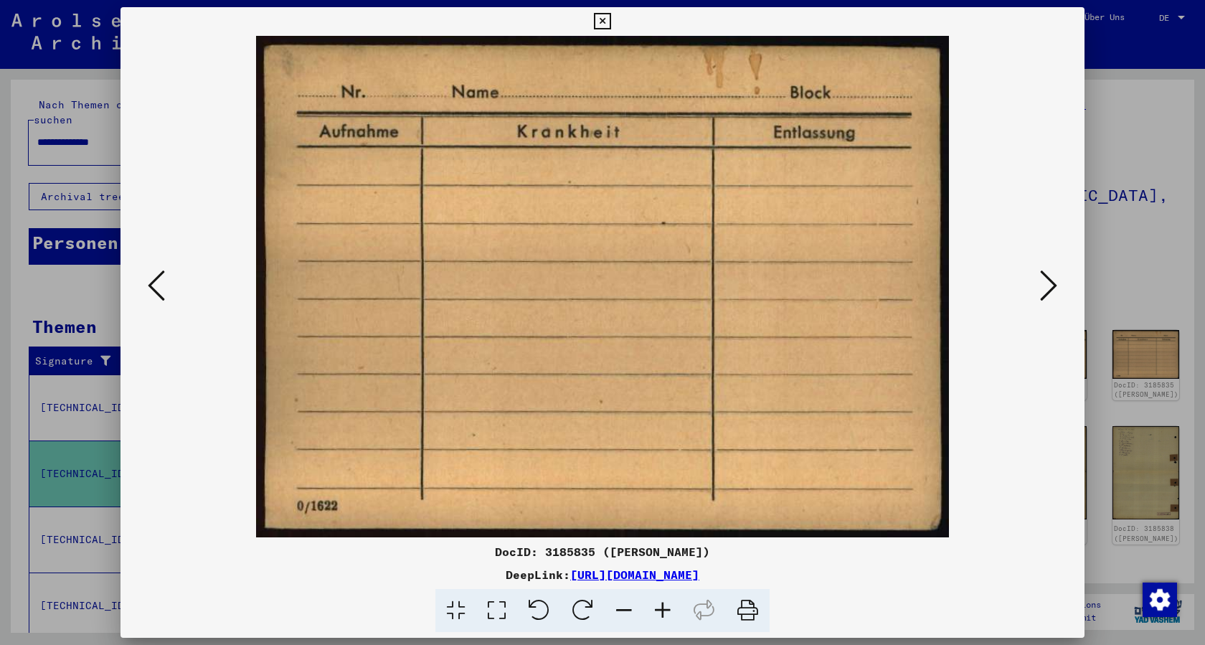
click at [1044, 287] on icon at bounding box center [1048, 285] width 17 height 34
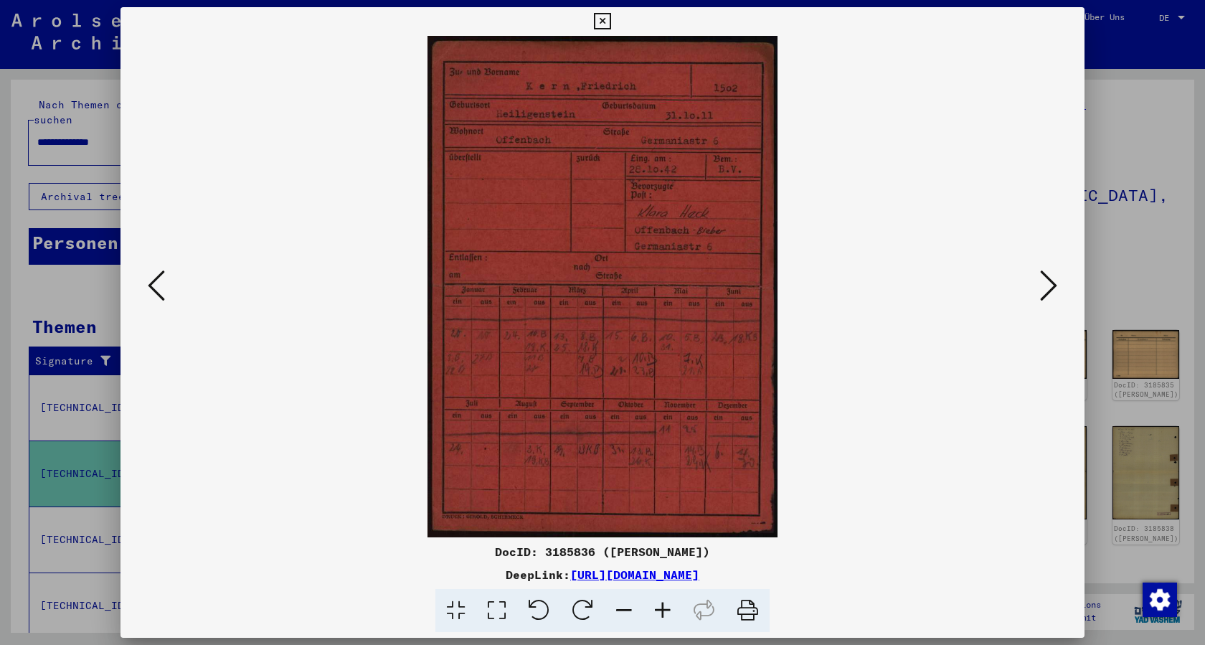
click at [599, 19] on icon at bounding box center [602, 21] width 16 height 17
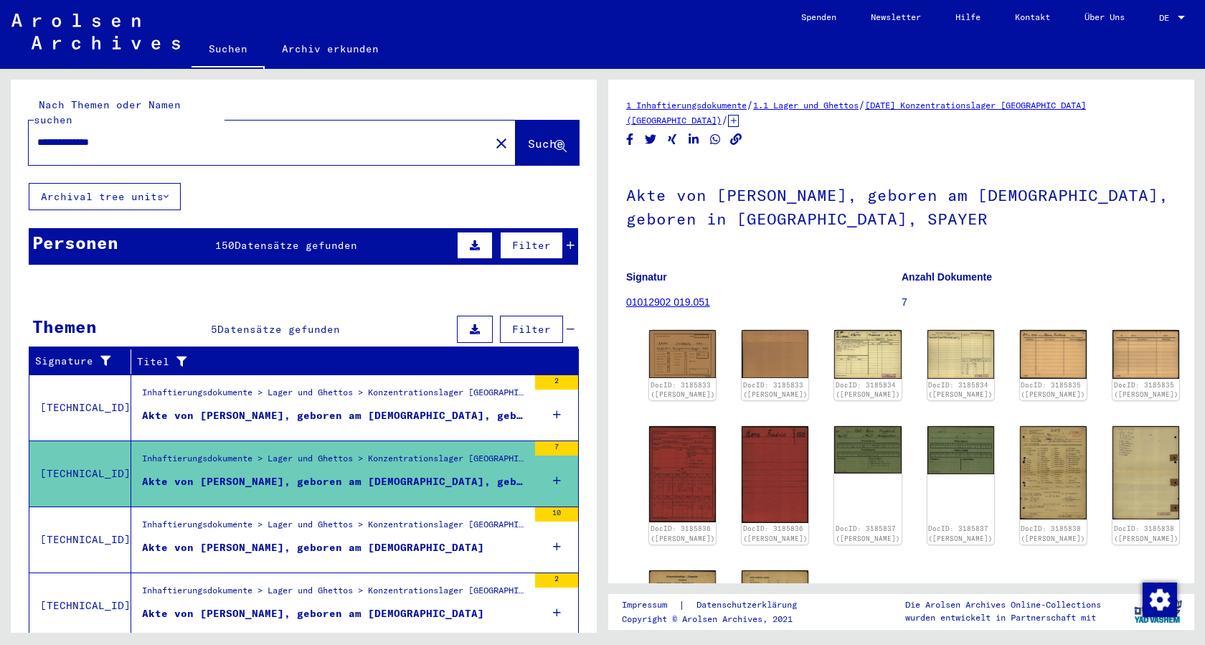
click at [207, 540] on div "Akte von [PERSON_NAME], geboren am [DEMOGRAPHIC_DATA]" at bounding box center [313, 547] width 342 height 15
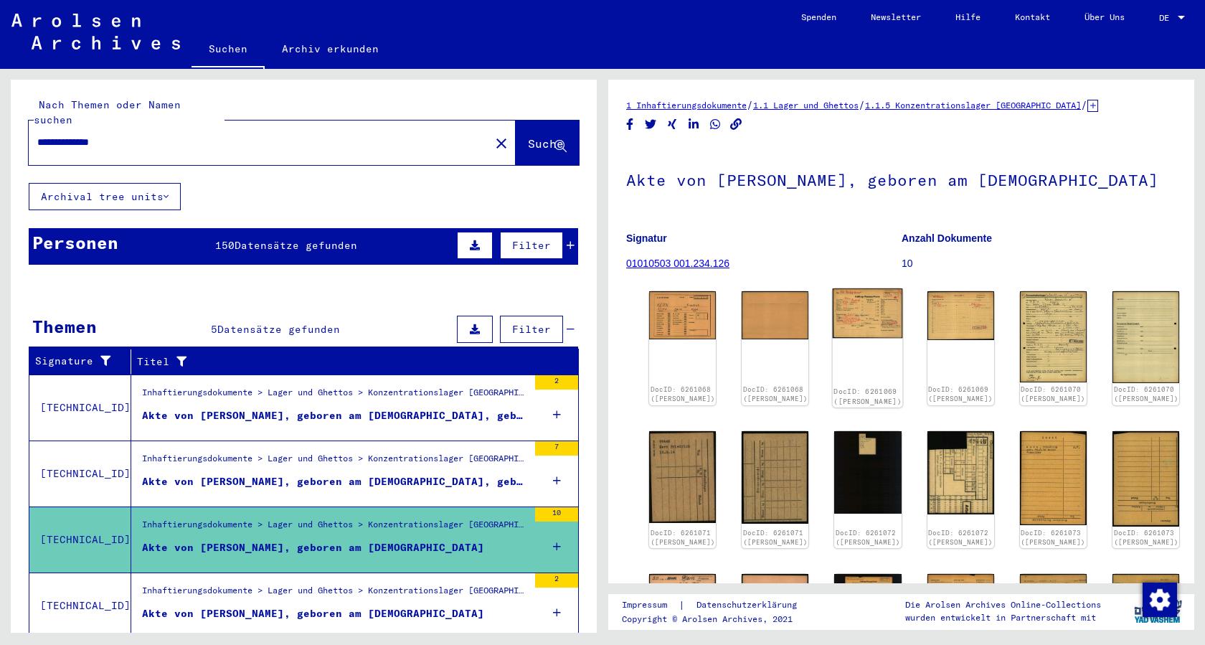
click at [869, 317] on img at bounding box center [868, 312] width 70 height 49
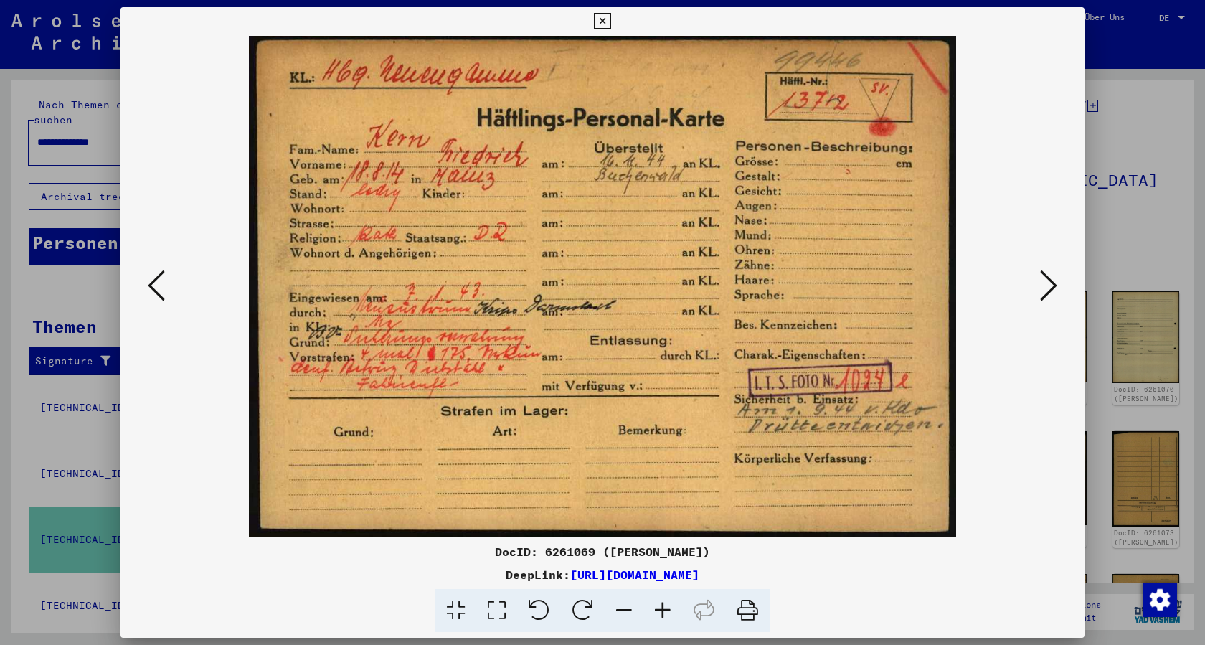
click at [604, 23] on icon at bounding box center [602, 21] width 16 height 17
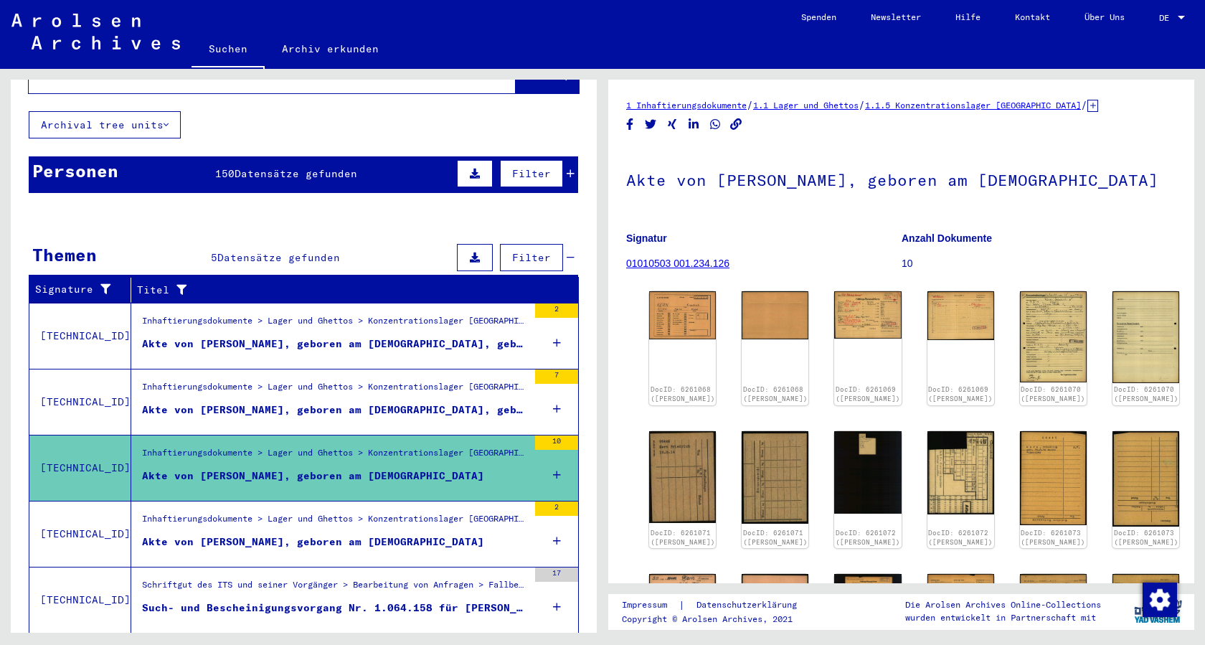
scroll to position [140, 0]
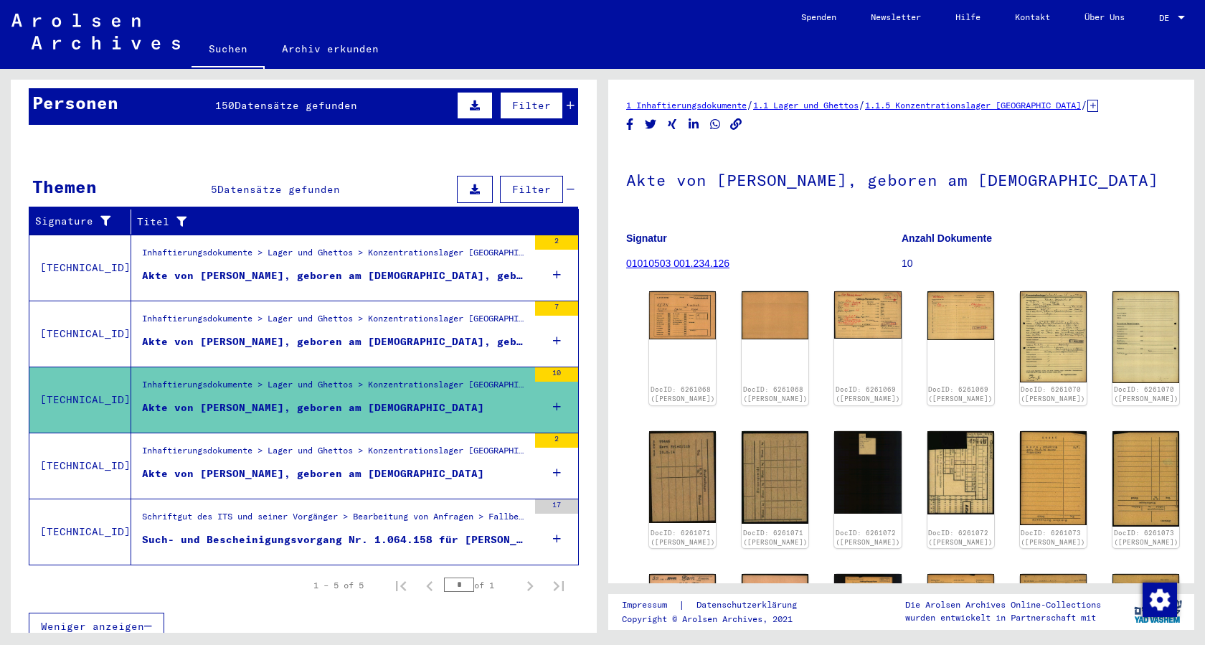
click at [284, 532] on div "Such- und Bescheinigungsvorgang Nr. 1.064.158 für [PERSON_NAME] geboren [DEMOGR…" at bounding box center [335, 539] width 386 height 15
